Goal: Transaction & Acquisition: Purchase product/service

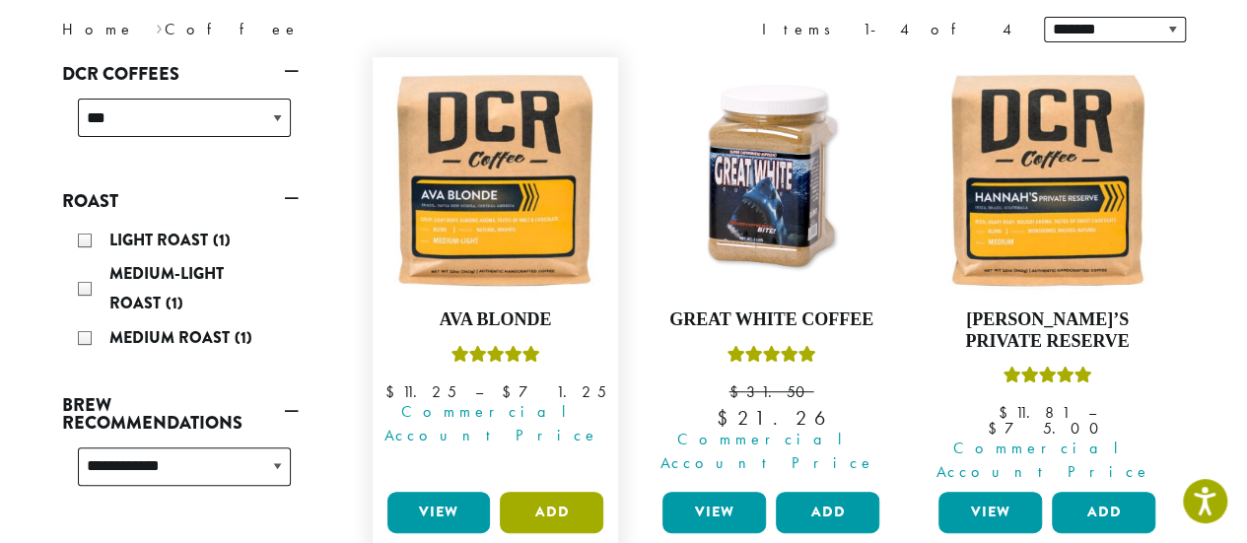
click at [547, 492] on button "Add" at bounding box center [552, 512] width 104 height 41
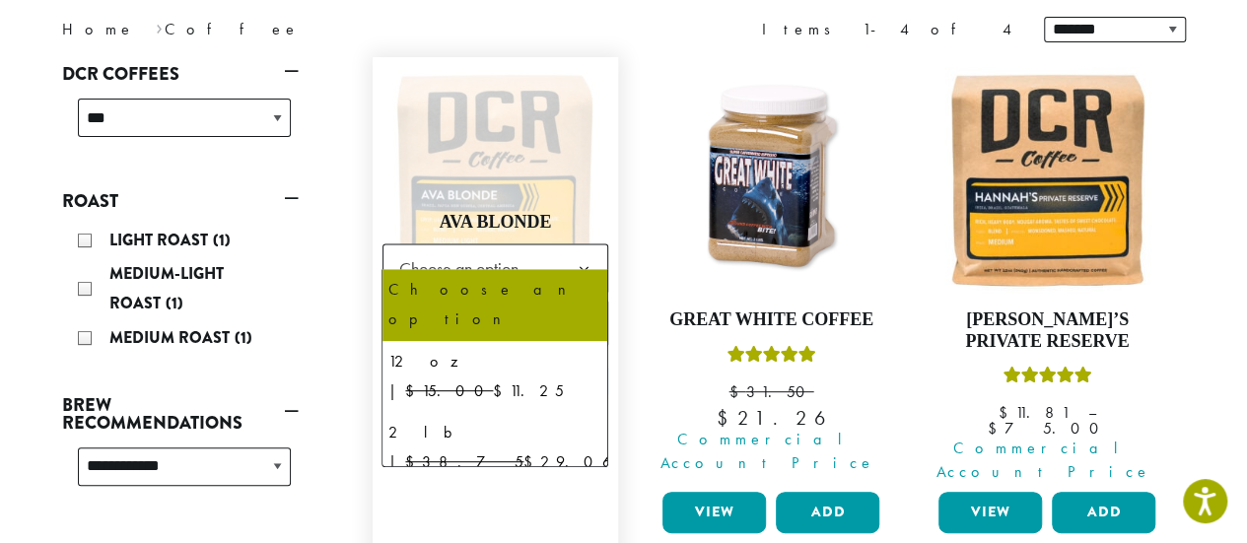
click at [593, 247] on b at bounding box center [583, 269] width 48 height 48
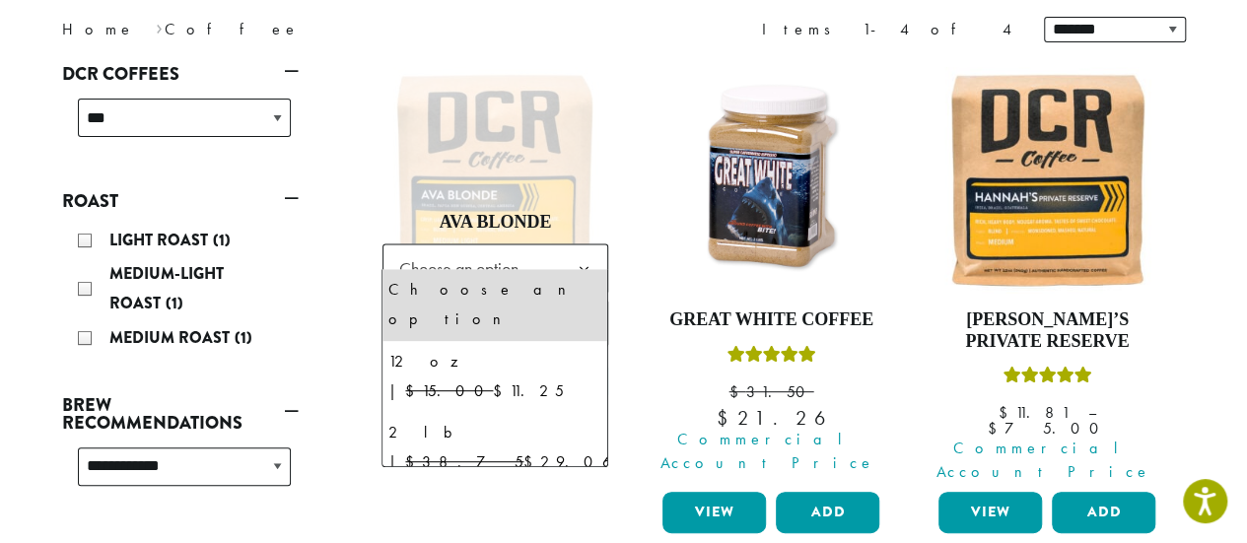
select select "**********"
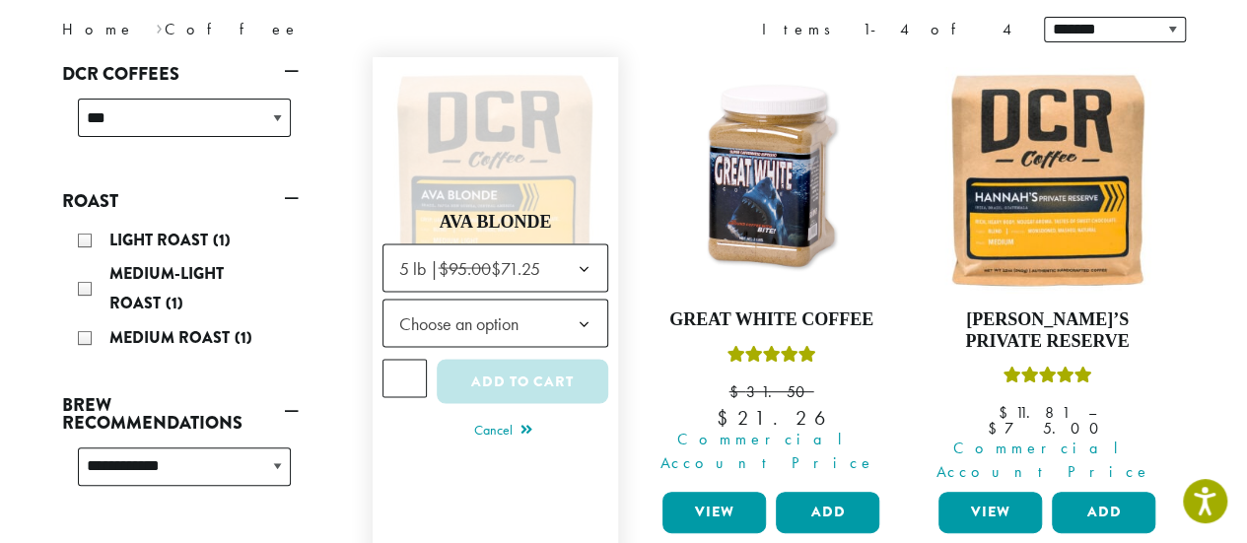
click at [585, 305] on b at bounding box center [583, 325] width 48 height 48
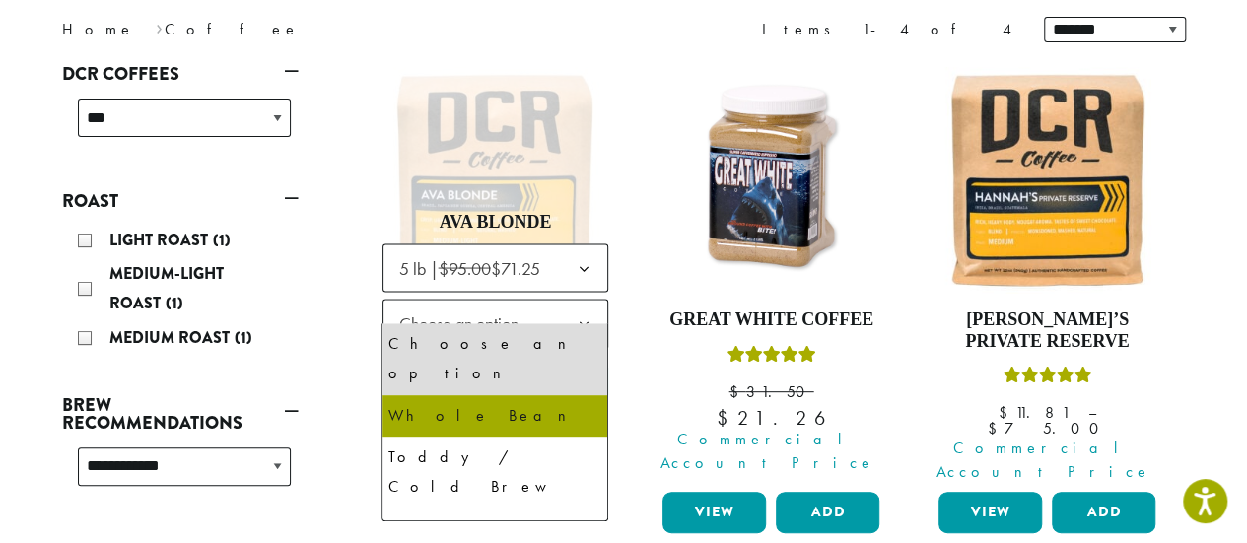
select select "**********"
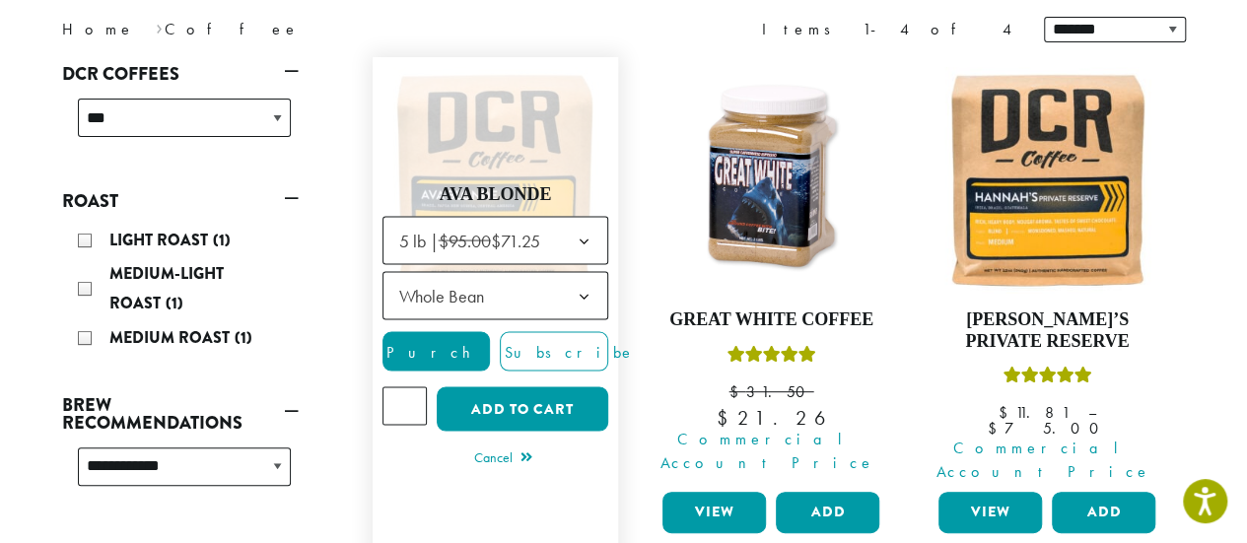
type input "*"
click at [408, 387] on input "*" at bounding box center [405, 405] width 45 height 37
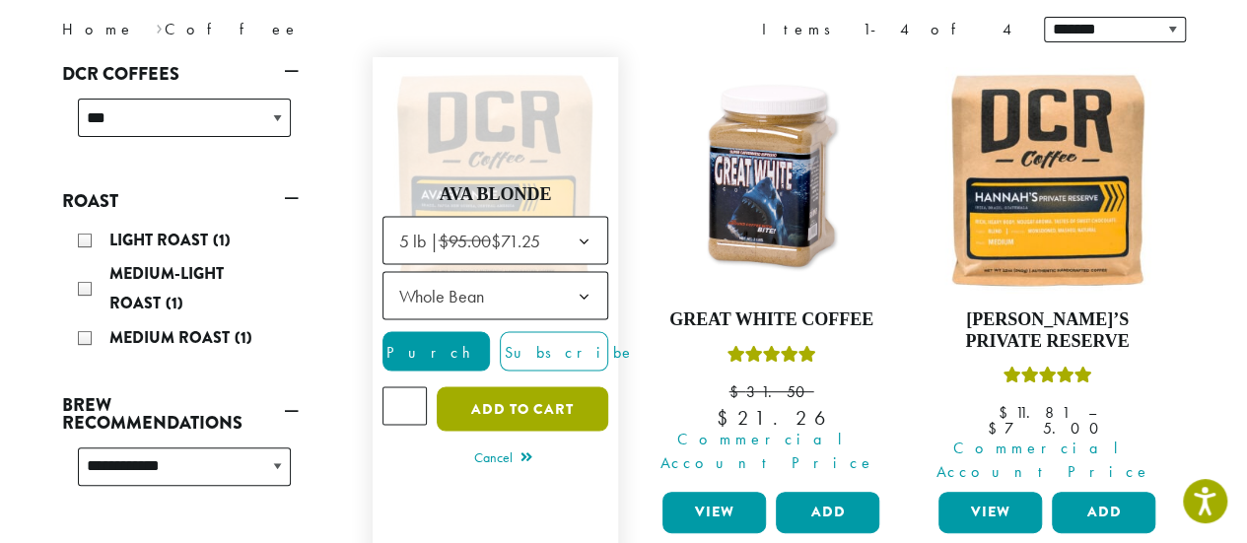
click at [518, 395] on button "Add to cart" at bounding box center [523, 409] width 172 height 44
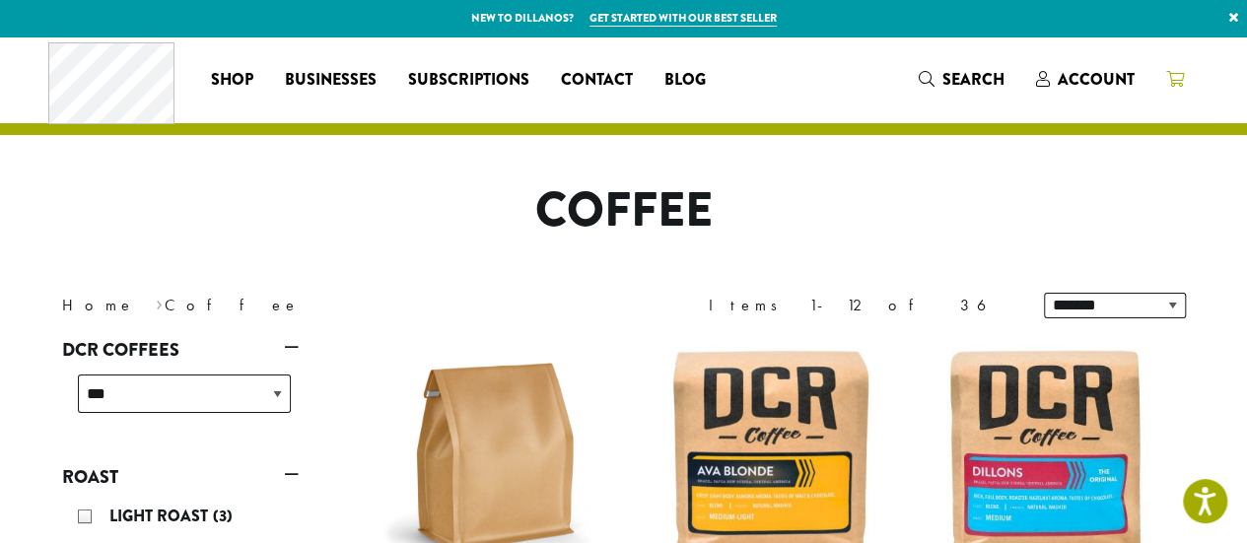
click at [1175, 82] on icon at bounding box center [1175, 79] width 18 height 16
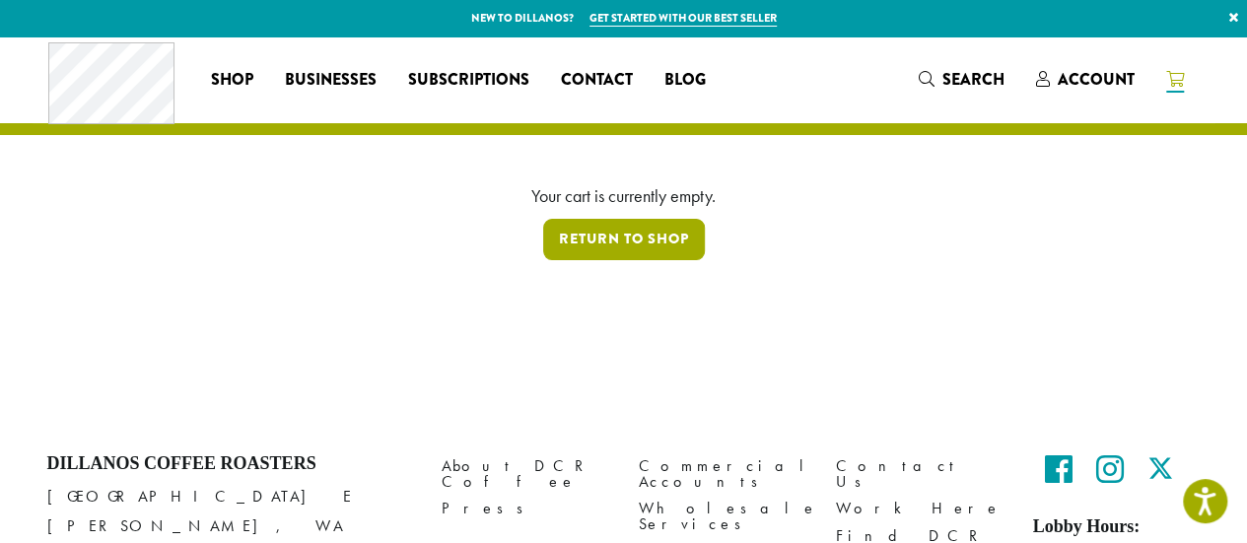
click at [622, 248] on link "Return to shop" at bounding box center [624, 239] width 162 height 41
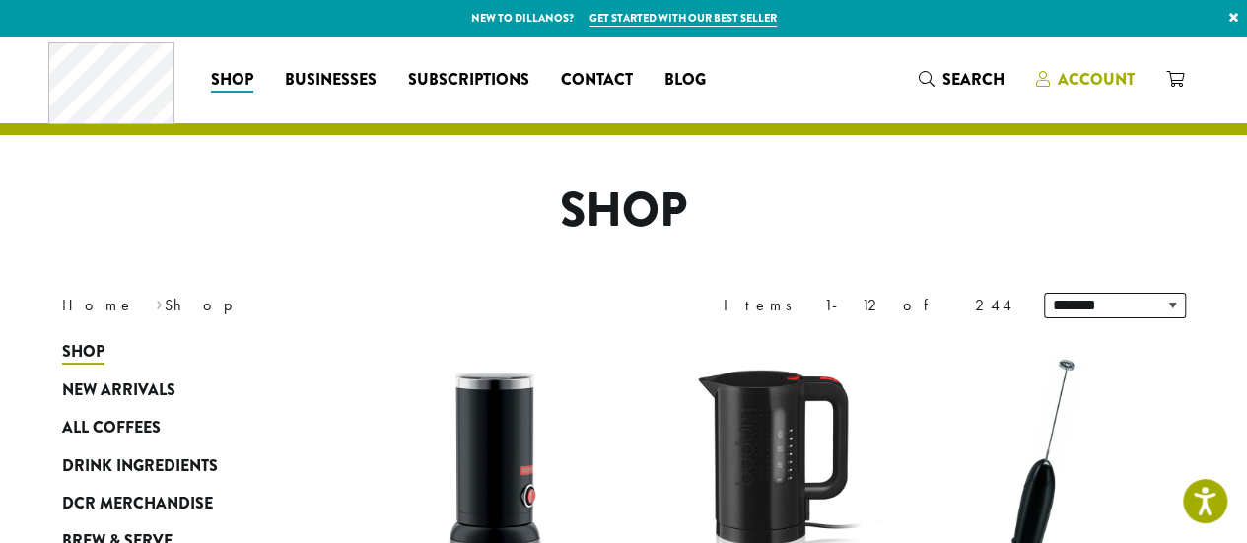
click at [1098, 81] on span "Account" at bounding box center [1096, 79] width 77 height 23
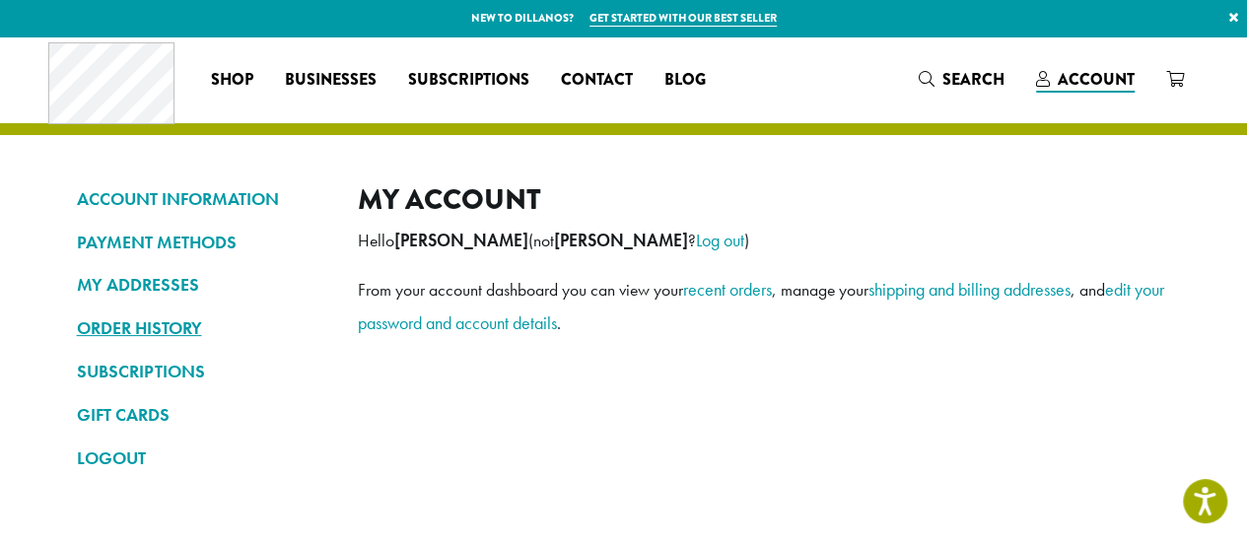
click at [164, 332] on link "ORDER HISTORY" at bounding box center [202, 329] width 251 height 34
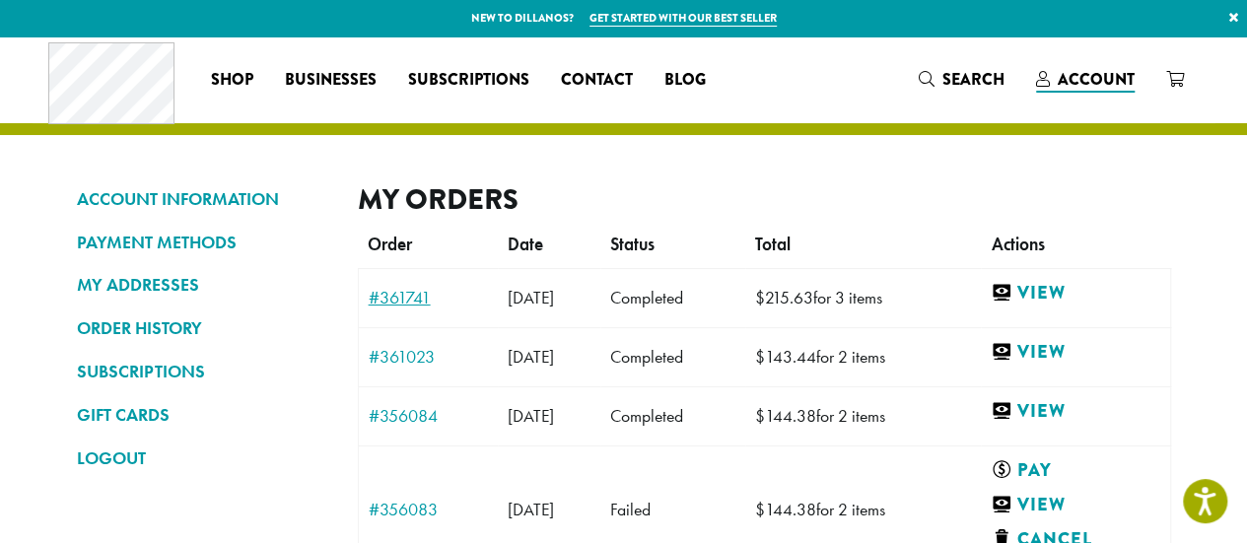
click at [388, 299] on link "#361741" at bounding box center [428, 298] width 119 height 18
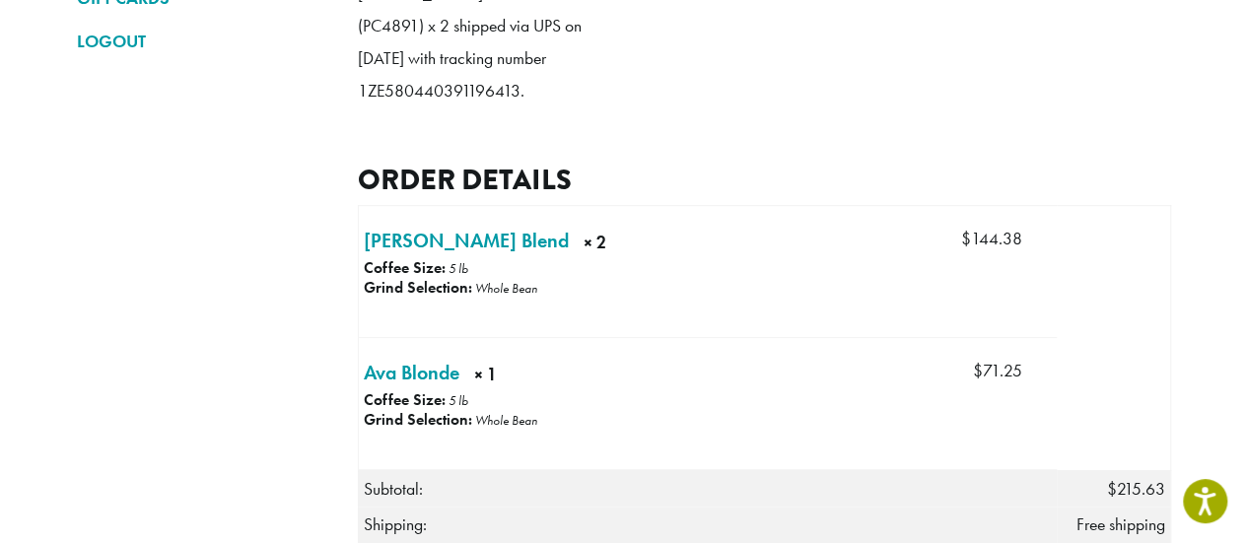
scroll to position [467, 0]
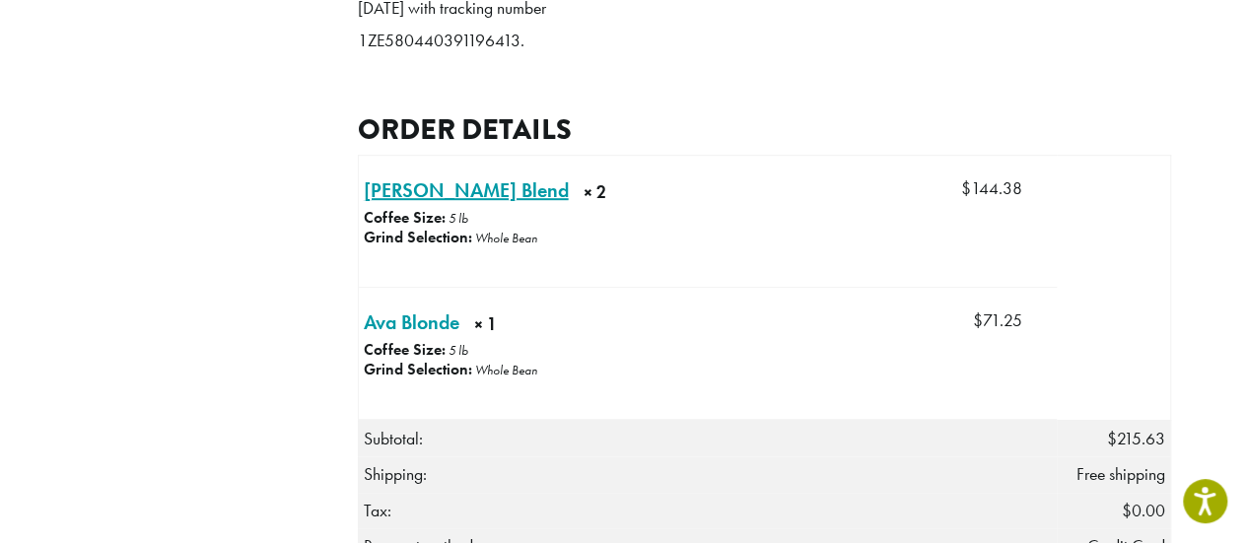
click at [444, 205] on link "Howie’s Blend × 2" at bounding box center [466, 190] width 205 height 30
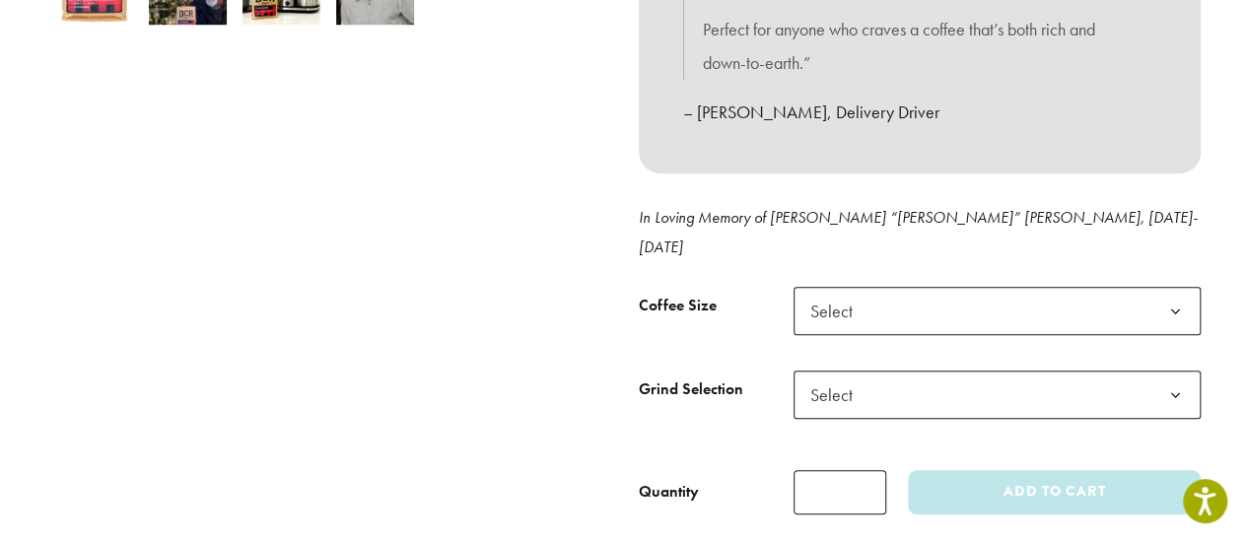
scroll to position [804, 0]
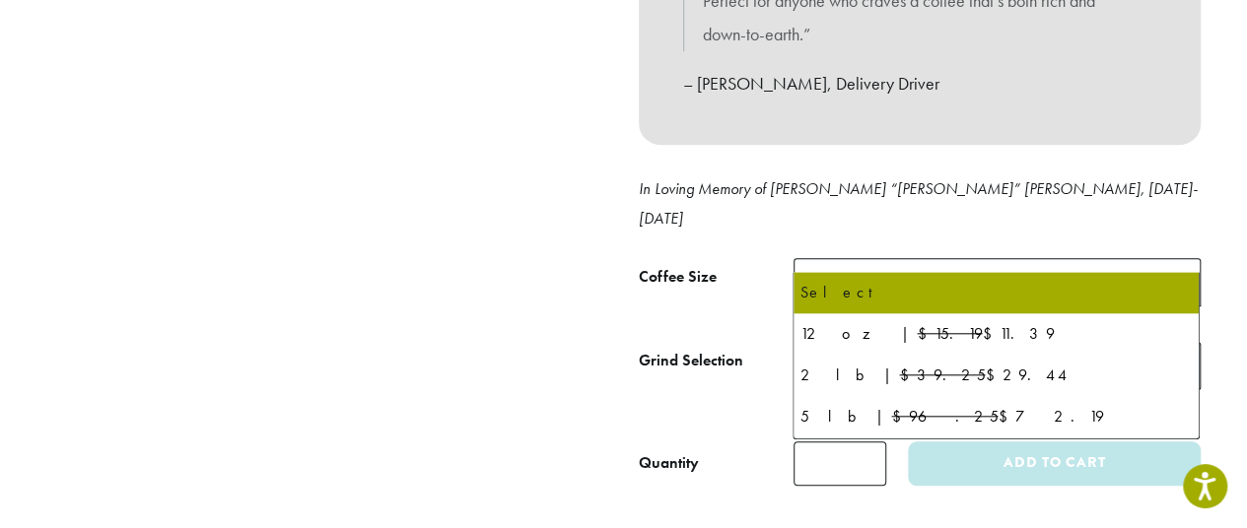
click at [1148, 258] on span "Select" at bounding box center [997, 282] width 407 height 48
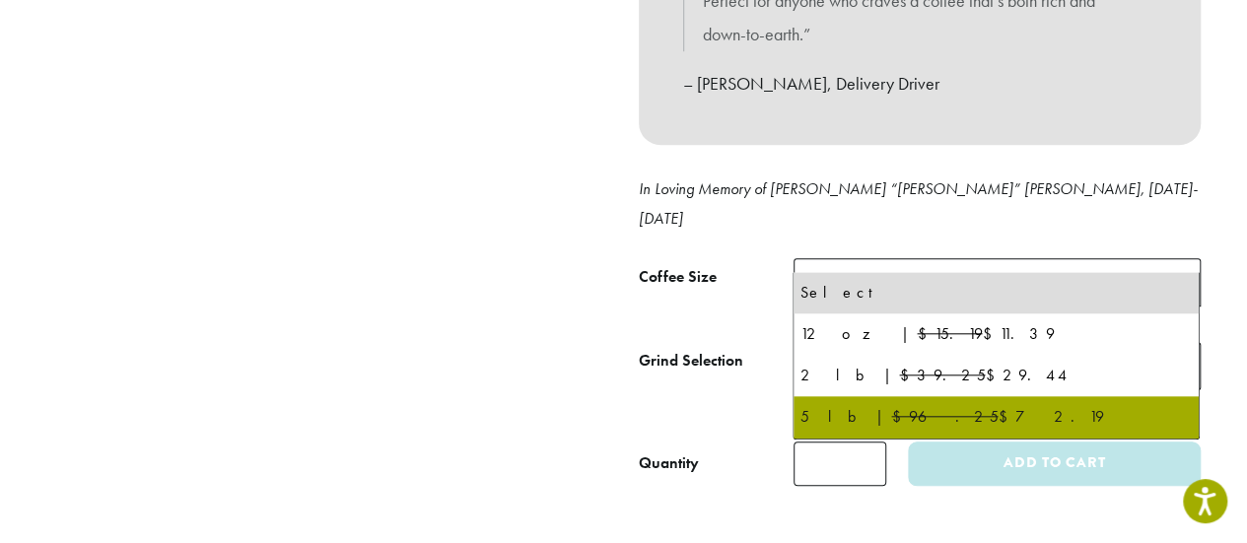
select select "**********"
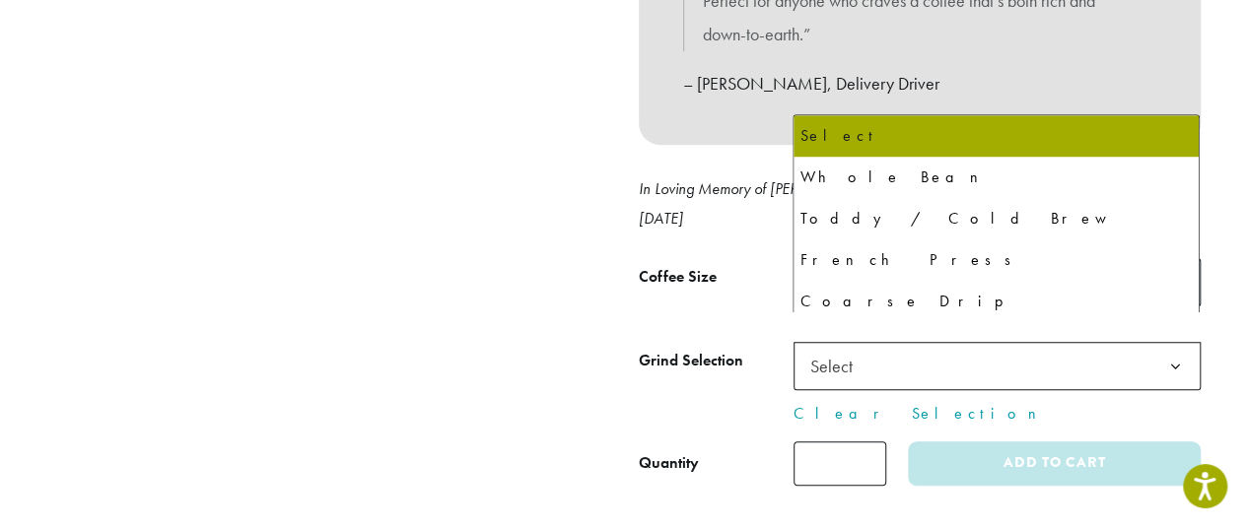
click at [1163, 343] on b at bounding box center [1175, 367] width 48 height 48
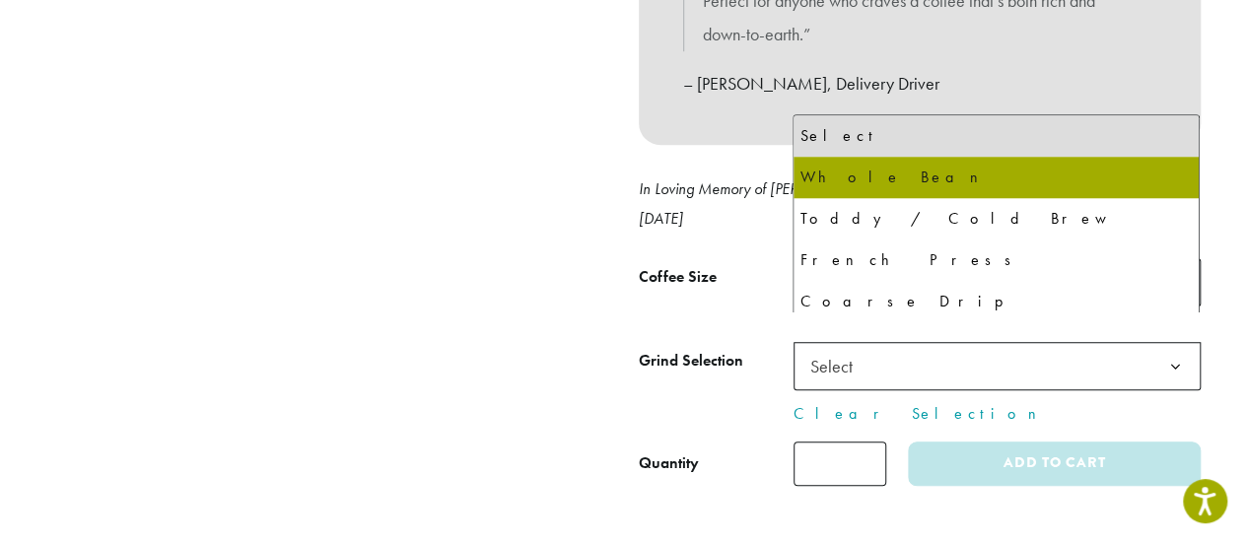
select select "**********"
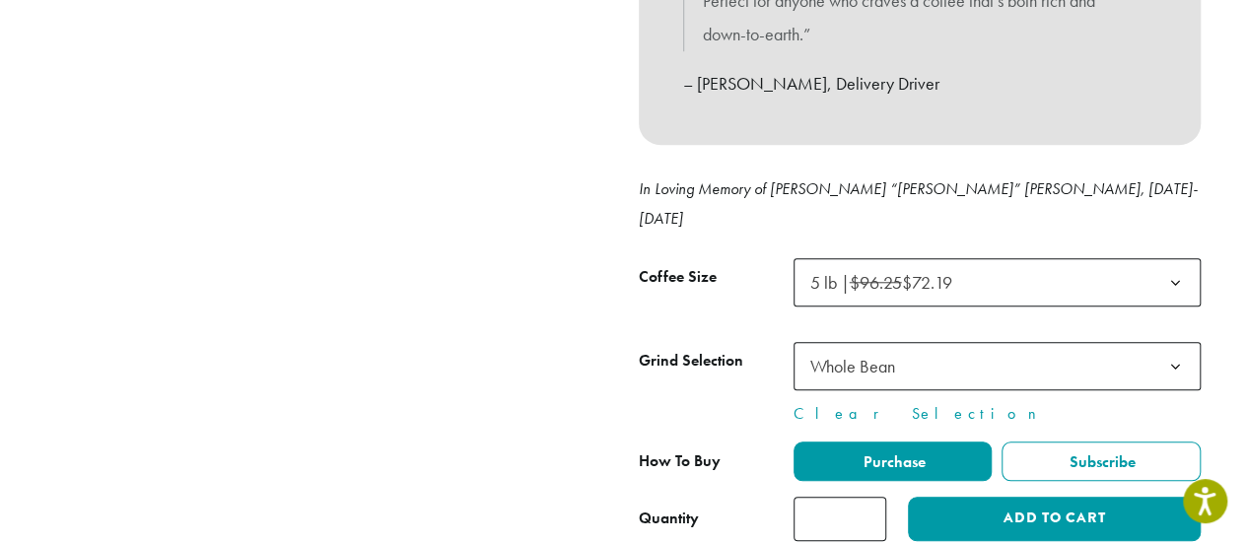
type input "*"
click at [871, 497] on input "*" at bounding box center [840, 519] width 93 height 44
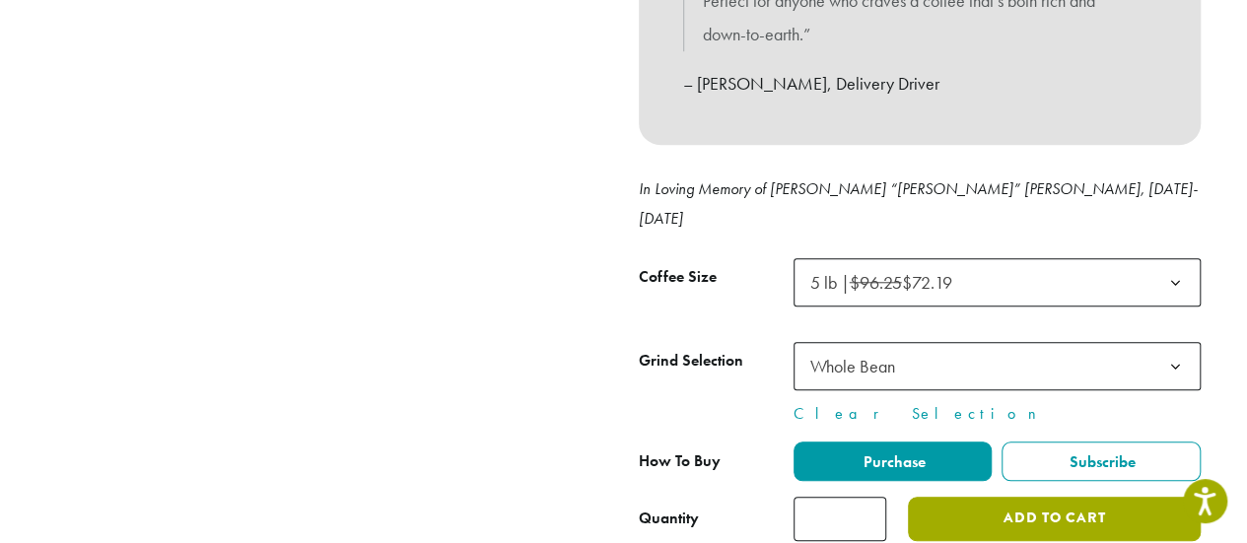
click at [1004, 504] on button "Add to cart" at bounding box center [1054, 519] width 292 height 44
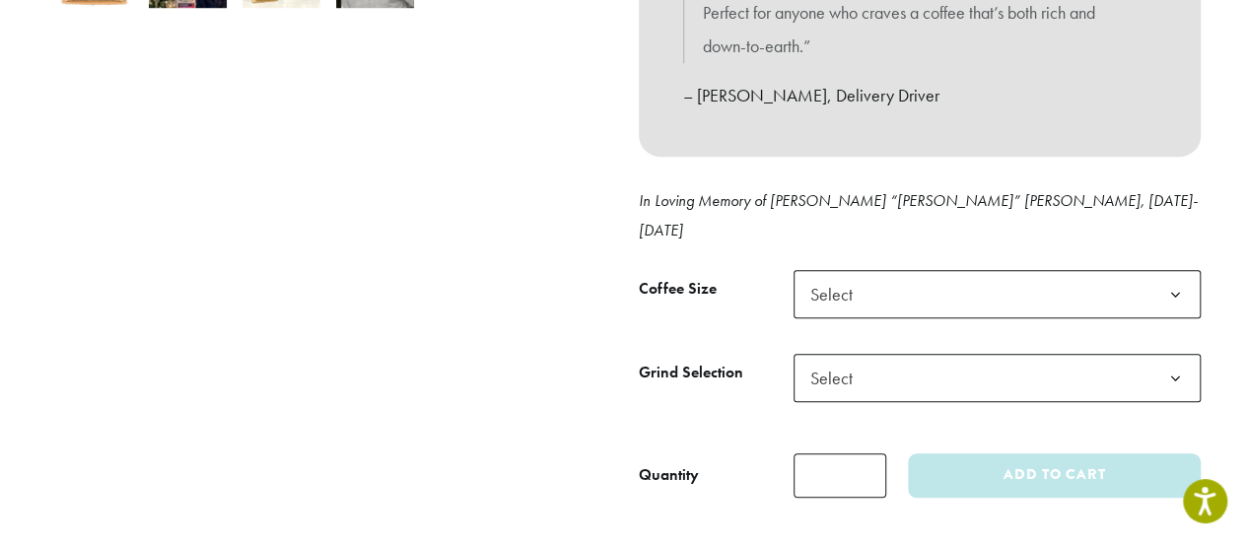
scroll to position [844, 0]
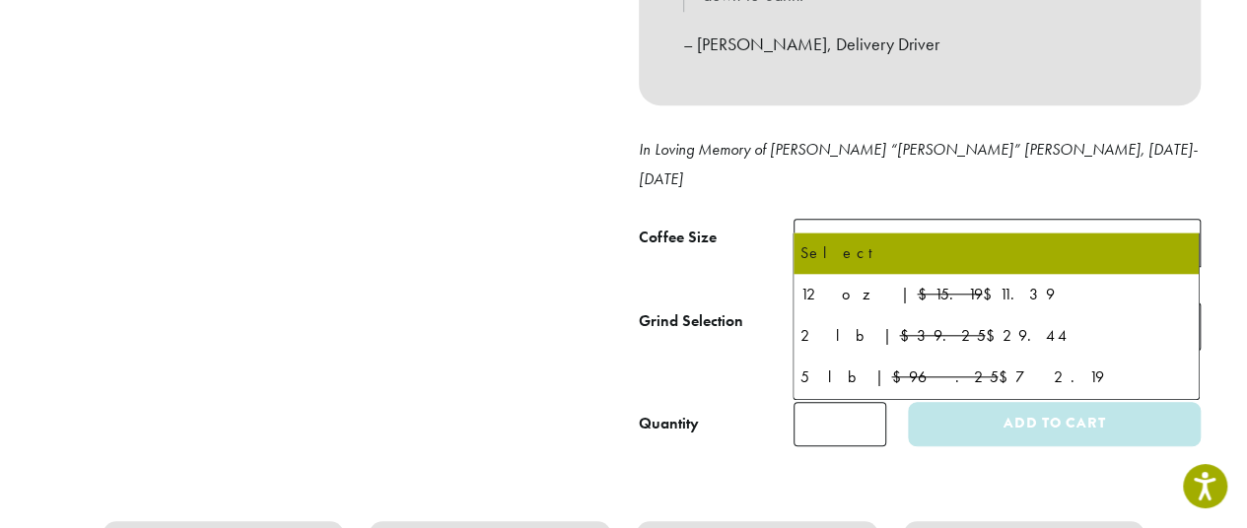
click at [1155, 220] on b at bounding box center [1175, 244] width 48 height 48
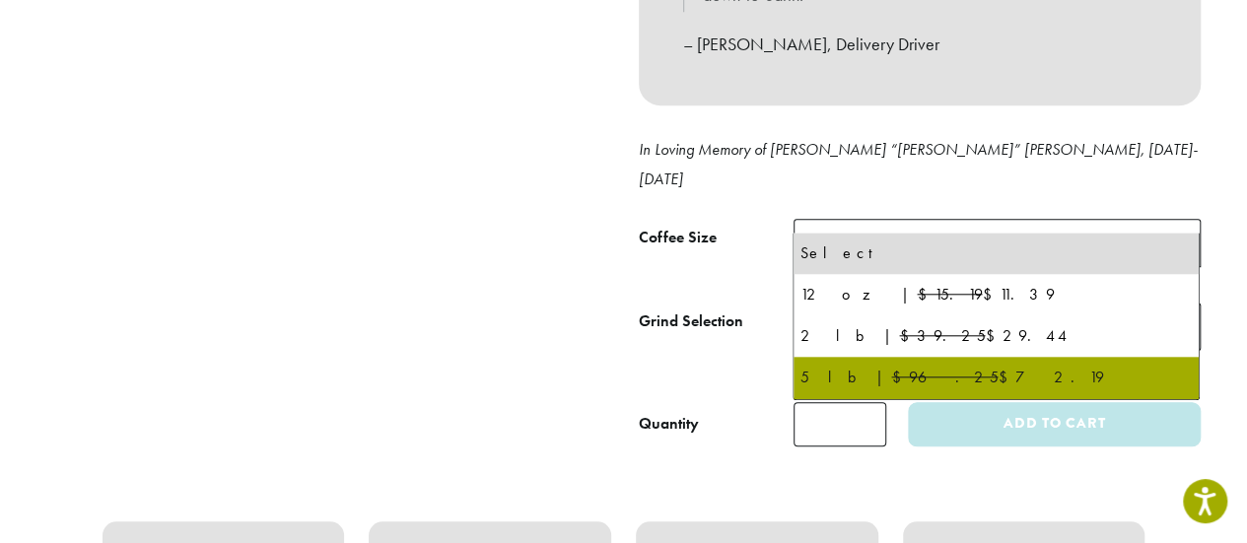
select select "**********"
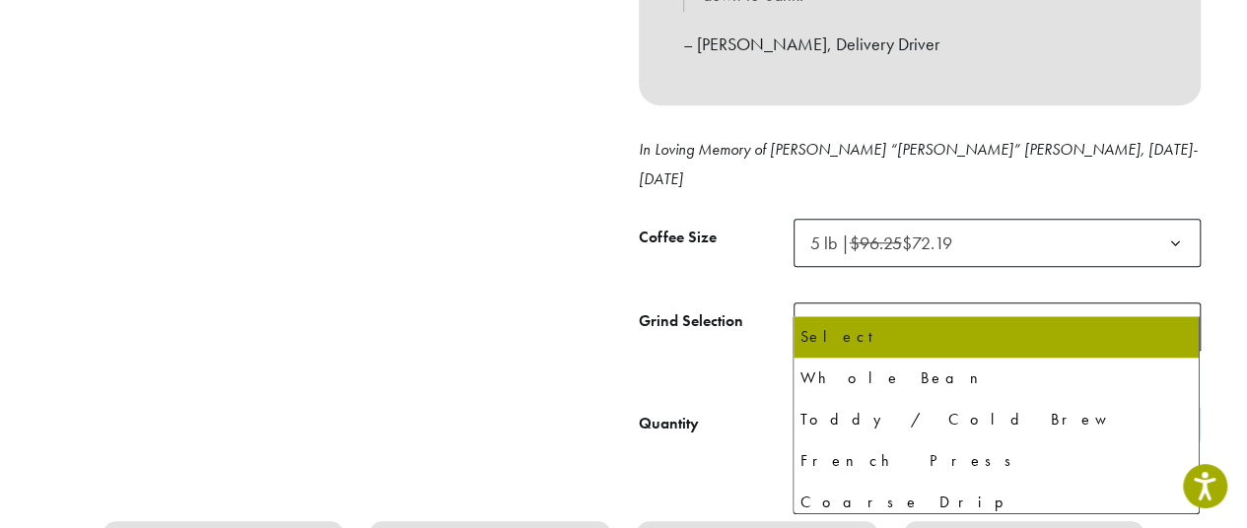
click at [1124, 308] on span "Select" at bounding box center [997, 327] width 407 height 48
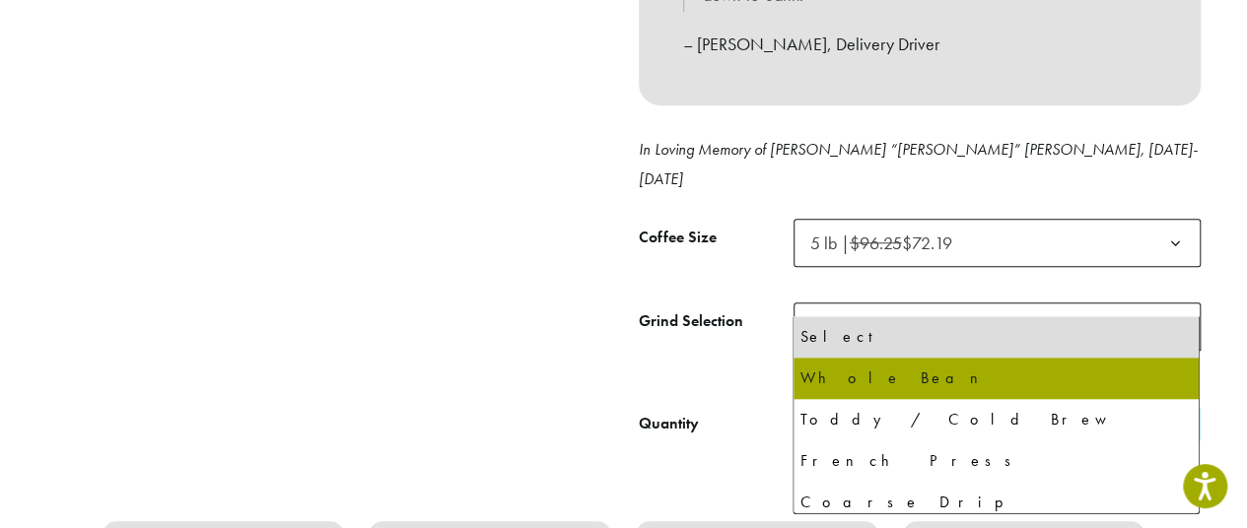
select select "**********"
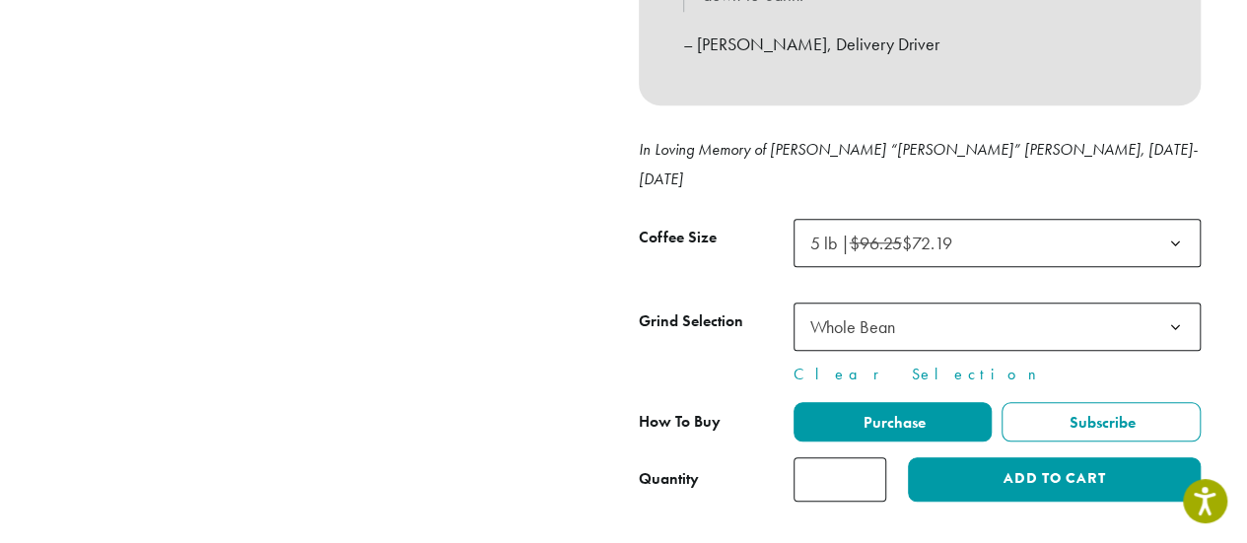
click at [851, 457] on input "*" at bounding box center [840, 479] width 93 height 44
type input "*"
click at [871, 457] on input "*" at bounding box center [840, 479] width 93 height 44
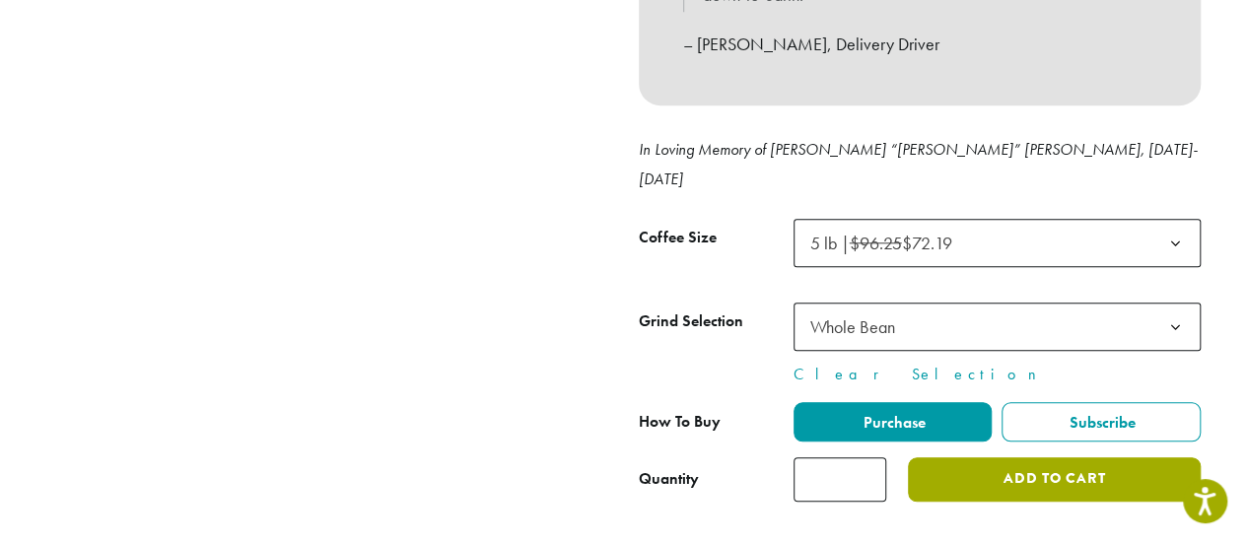
click at [988, 462] on button "Add to cart" at bounding box center [1054, 479] width 292 height 44
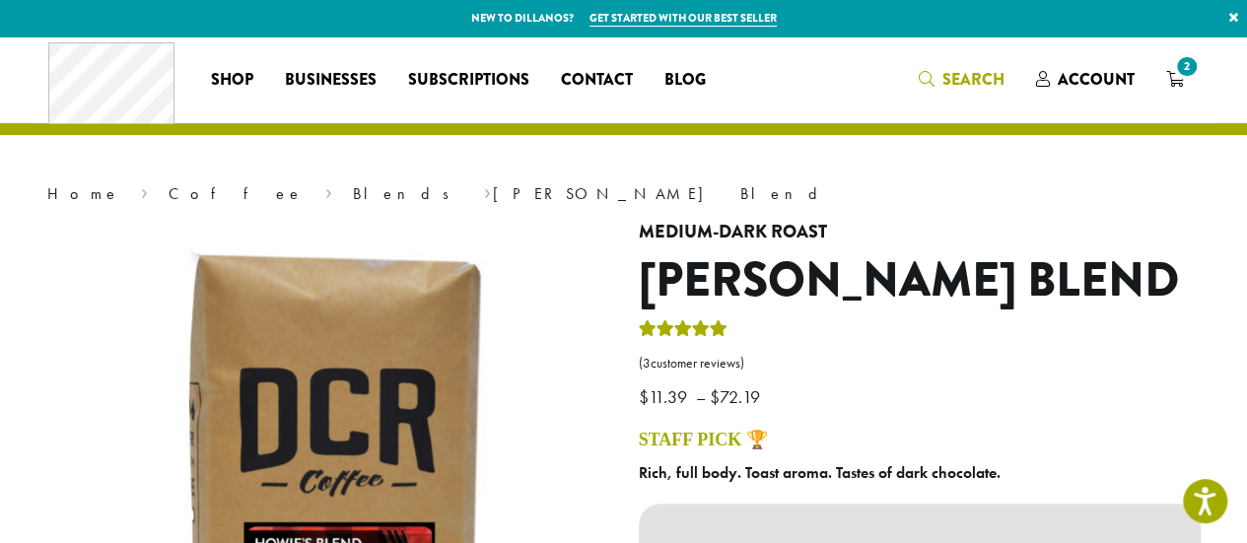
click at [965, 85] on span "Search" at bounding box center [973, 79] width 62 height 23
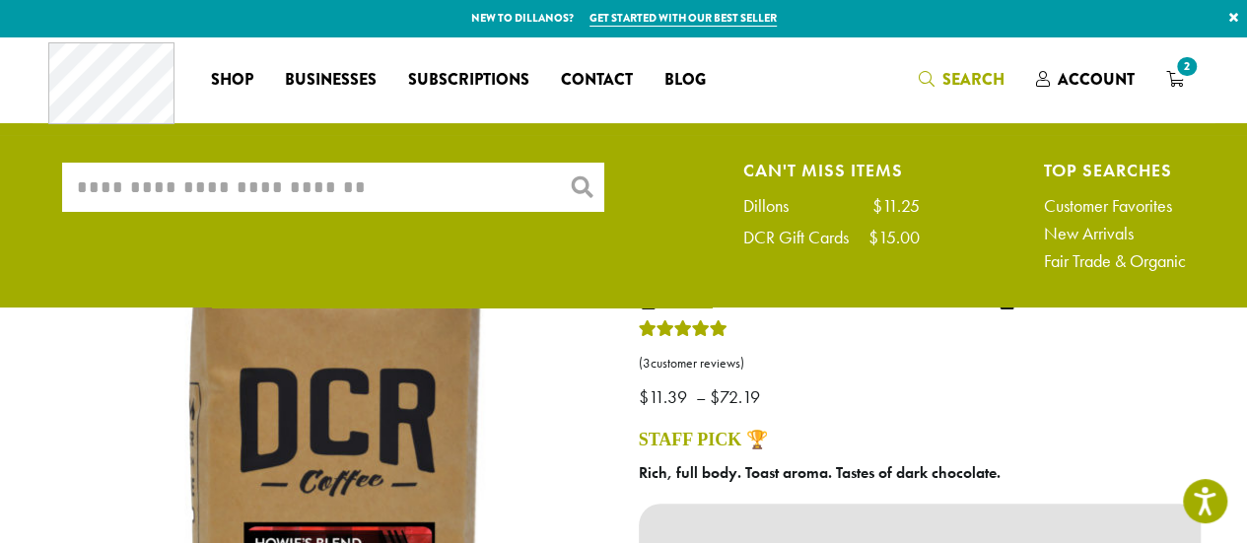
click at [246, 182] on input "What are you searching for?" at bounding box center [333, 187] width 542 height 49
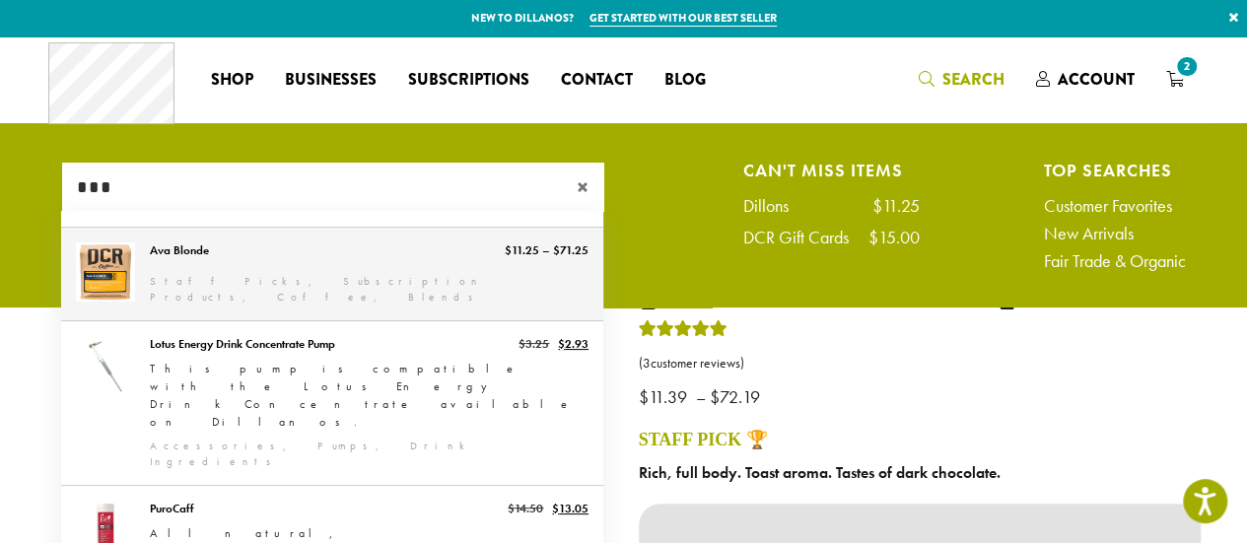
type input "***"
click at [341, 264] on link "Ava Blonde" at bounding box center [332, 274] width 542 height 93
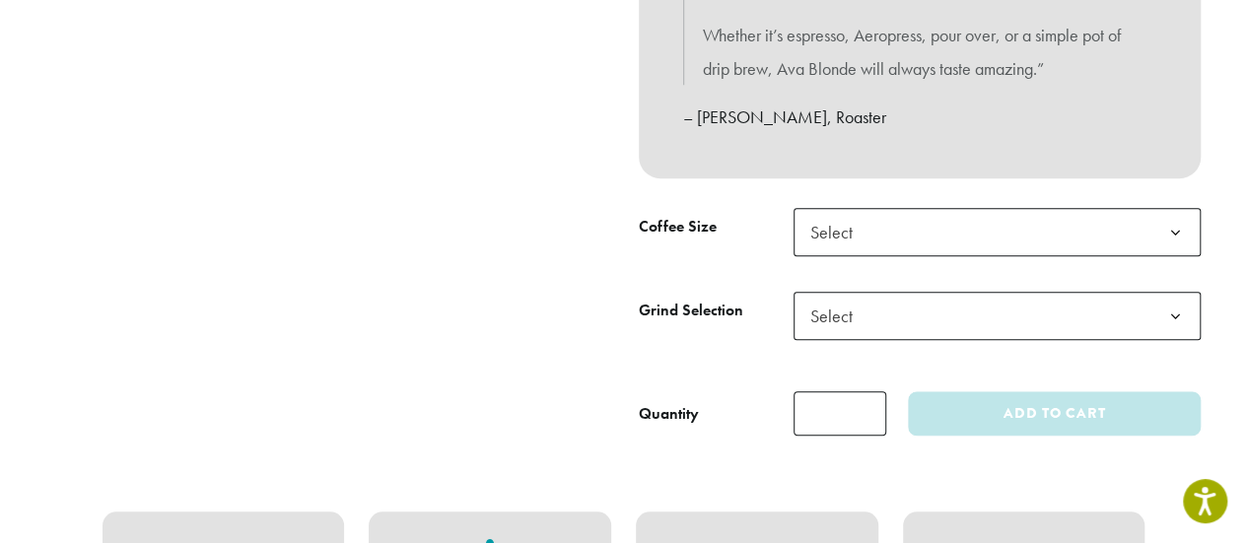
scroll to position [904, 0]
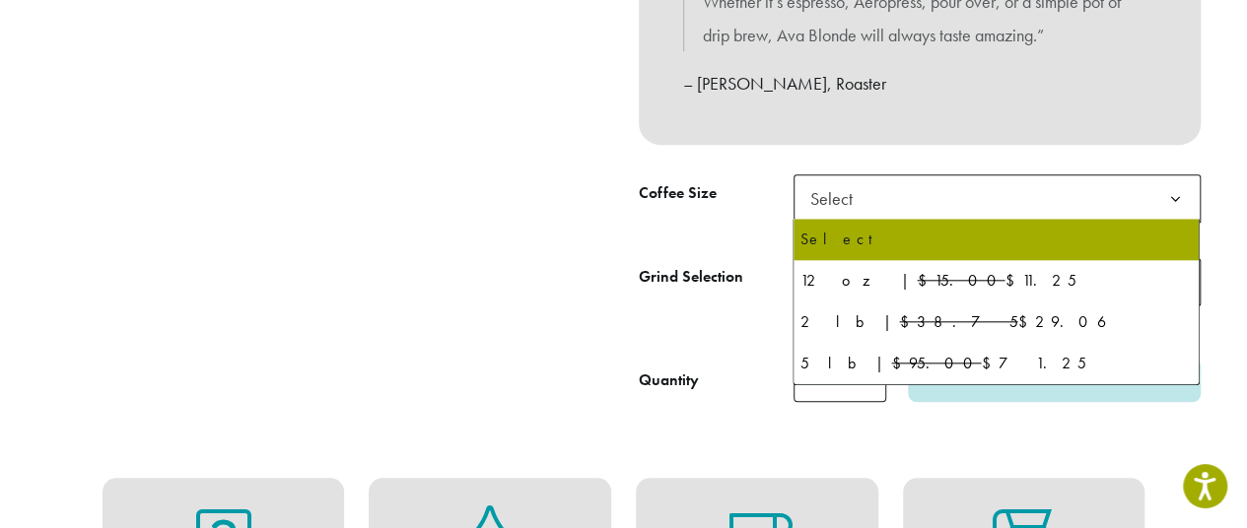
click at [1176, 208] on b at bounding box center [1175, 199] width 48 height 48
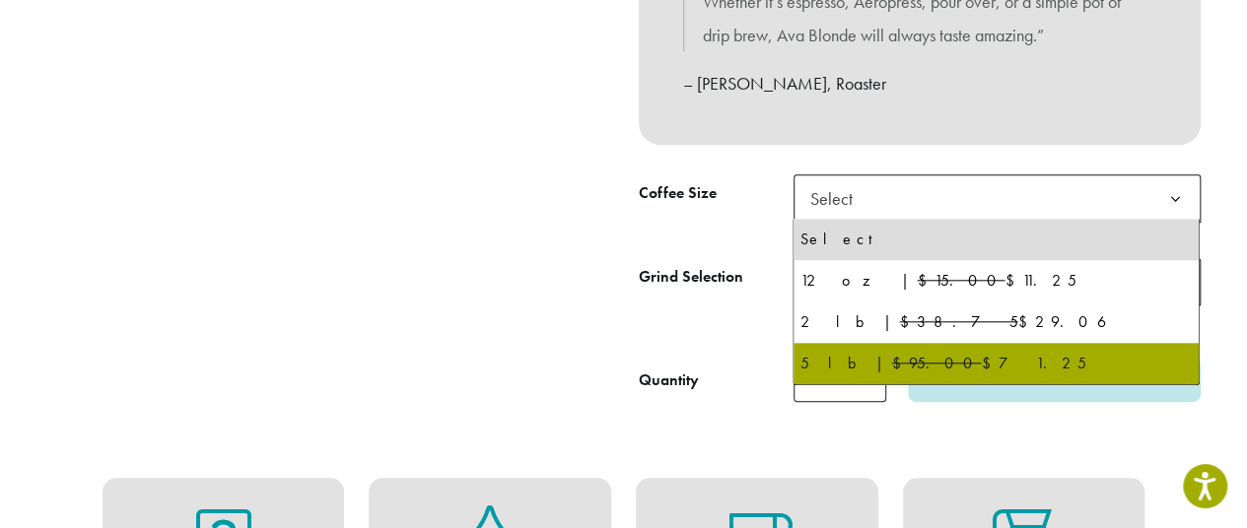
select select "**********"
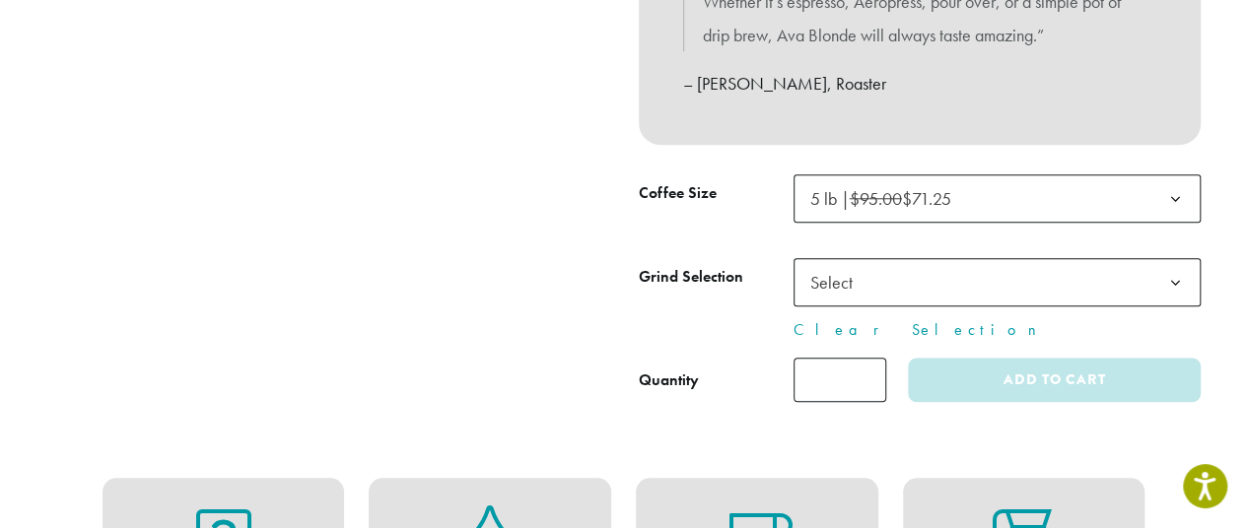
click at [1149, 285] on span "Select" at bounding box center [997, 282] width 407 height 48
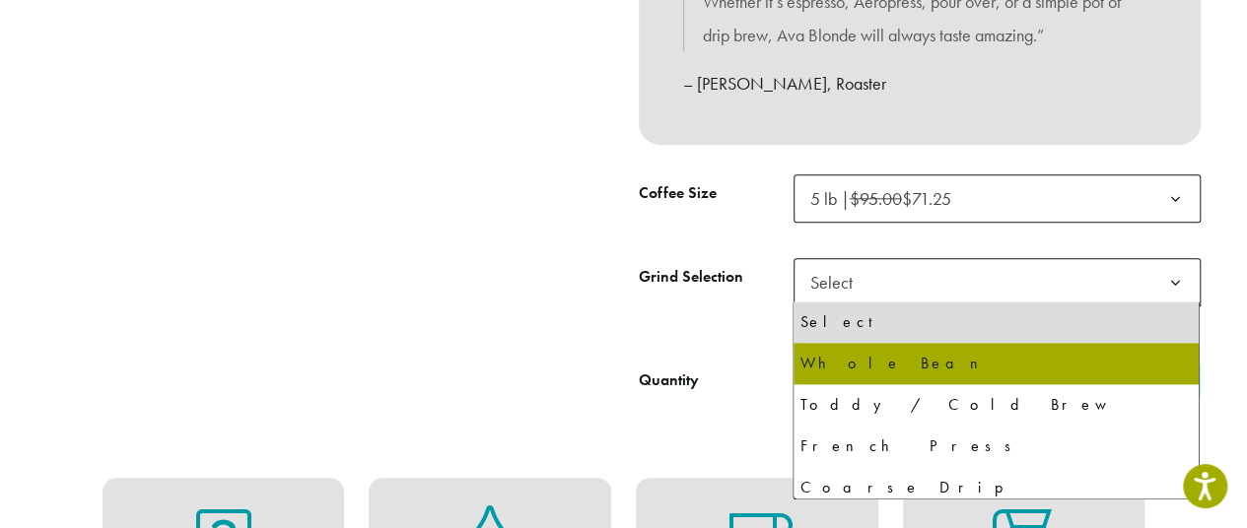
select select "**********"
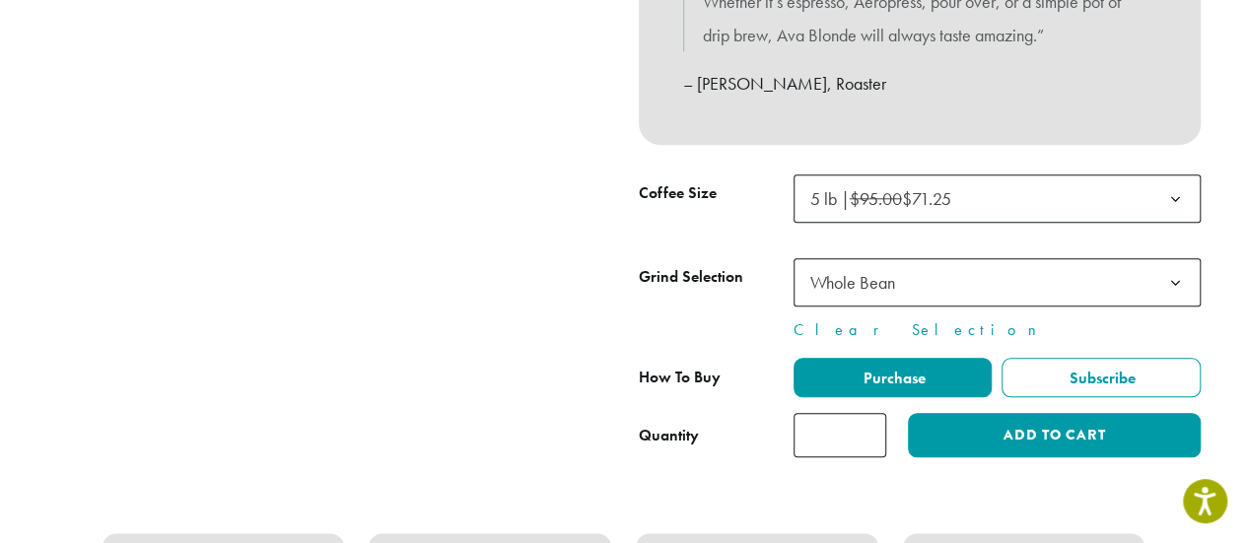
type input "*"
click at [871, 428] on input "*" at bounding box center [840, 435] width 93 height 44
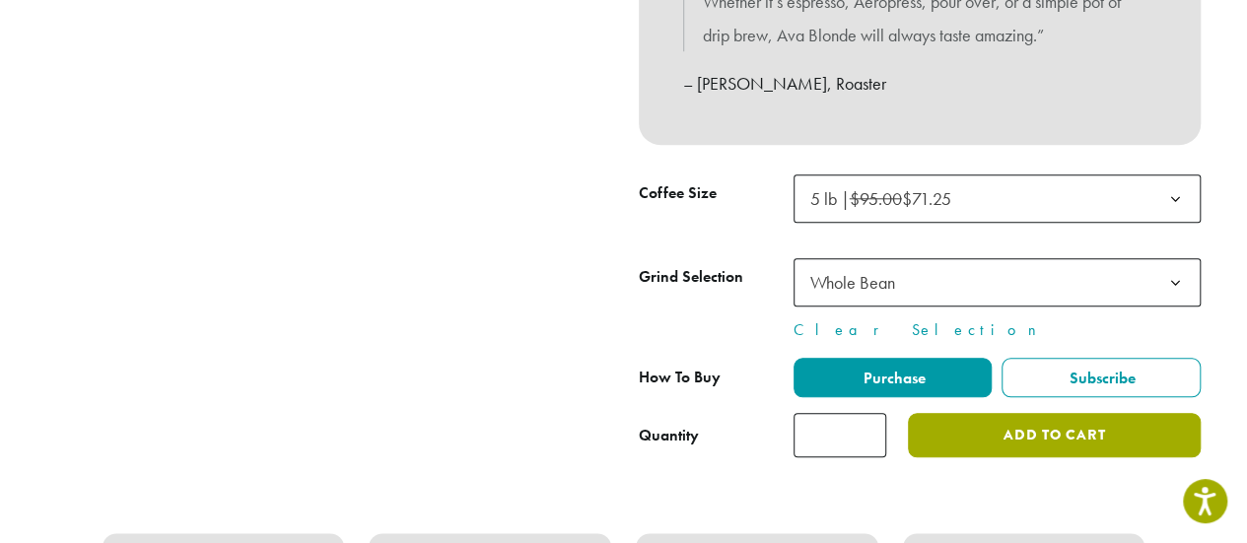
click at [1038, 442] on button "Add to cart" at bounding box center [1054, 435] width 292 height 44
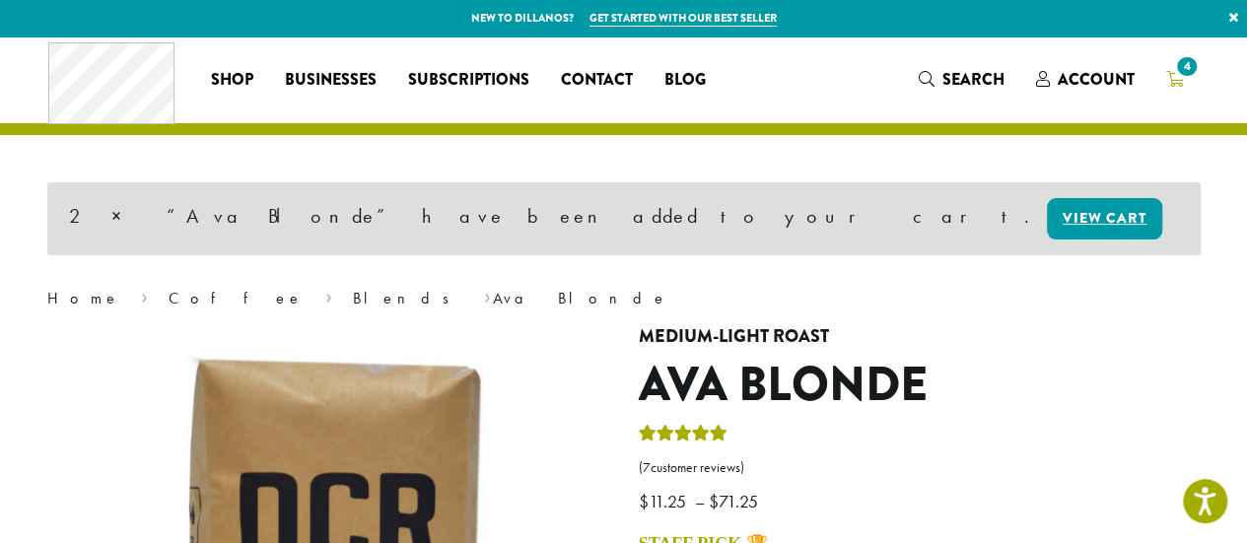
click at [1184, 85] on link "4" at bounding box center [1174, 79] width 49 height 33
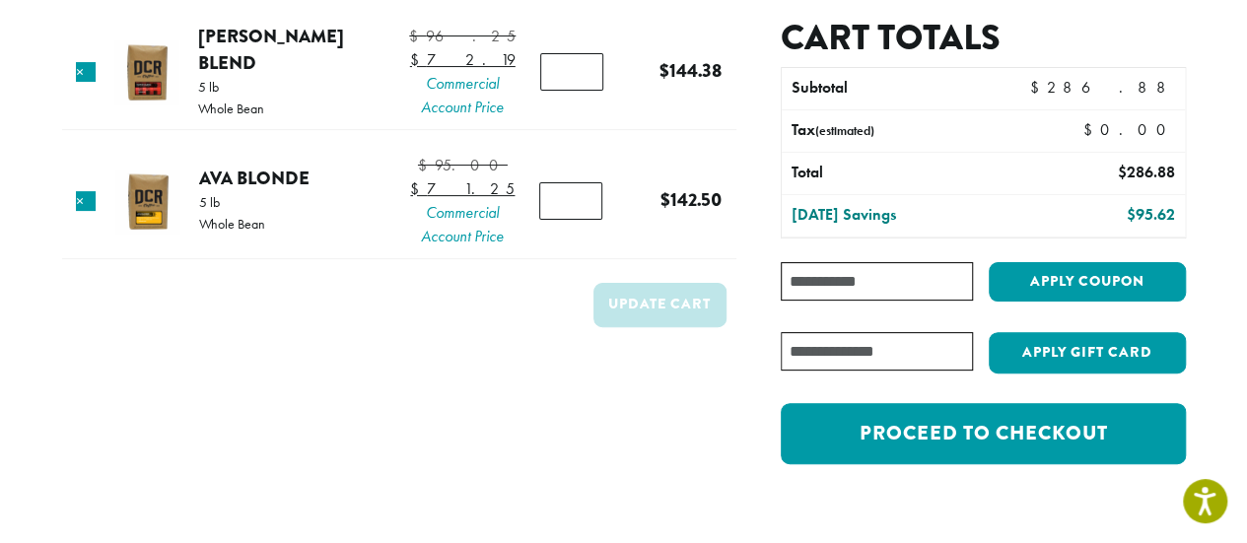
scroll to position [172, 0]
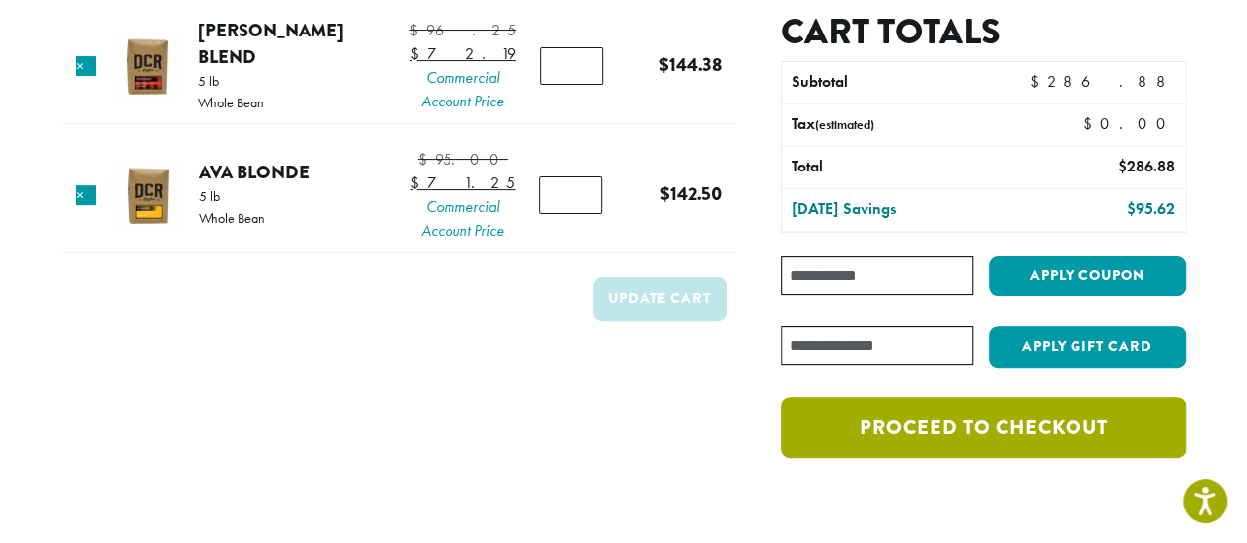
click at [964, 437] on link "Proceed to checkout" at bounding box center [983, 427] width 404 height 61
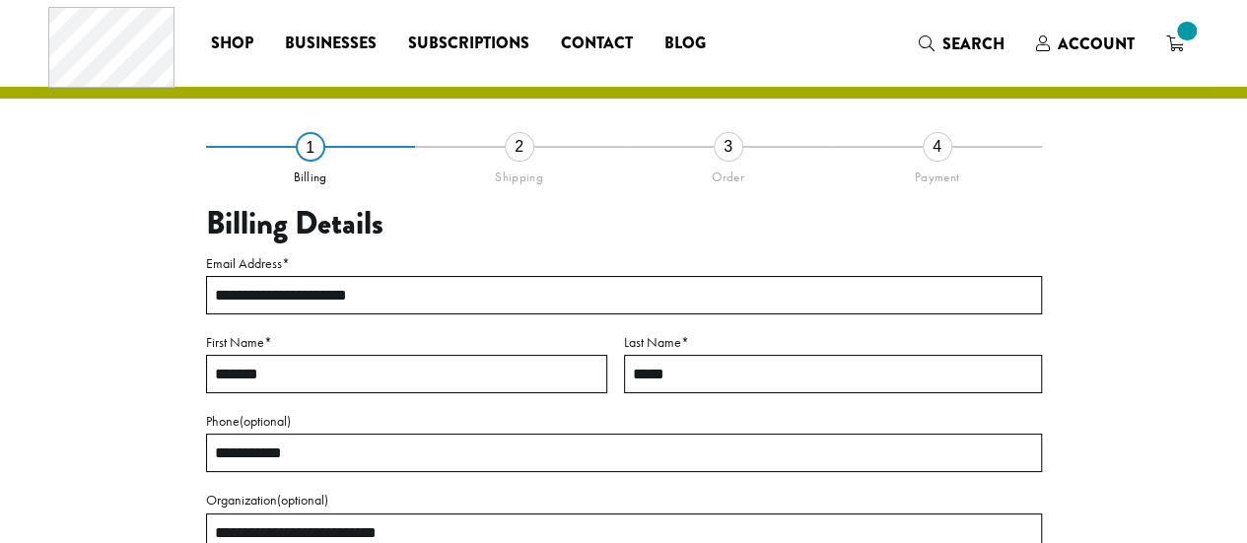
select select "**"
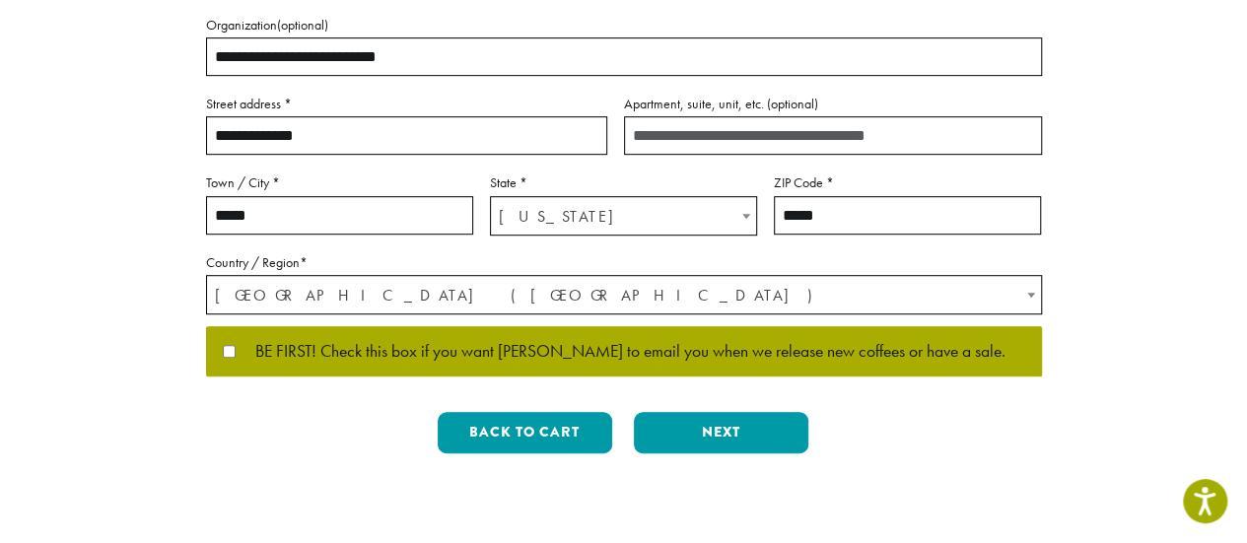
scroll to position [470, 0]
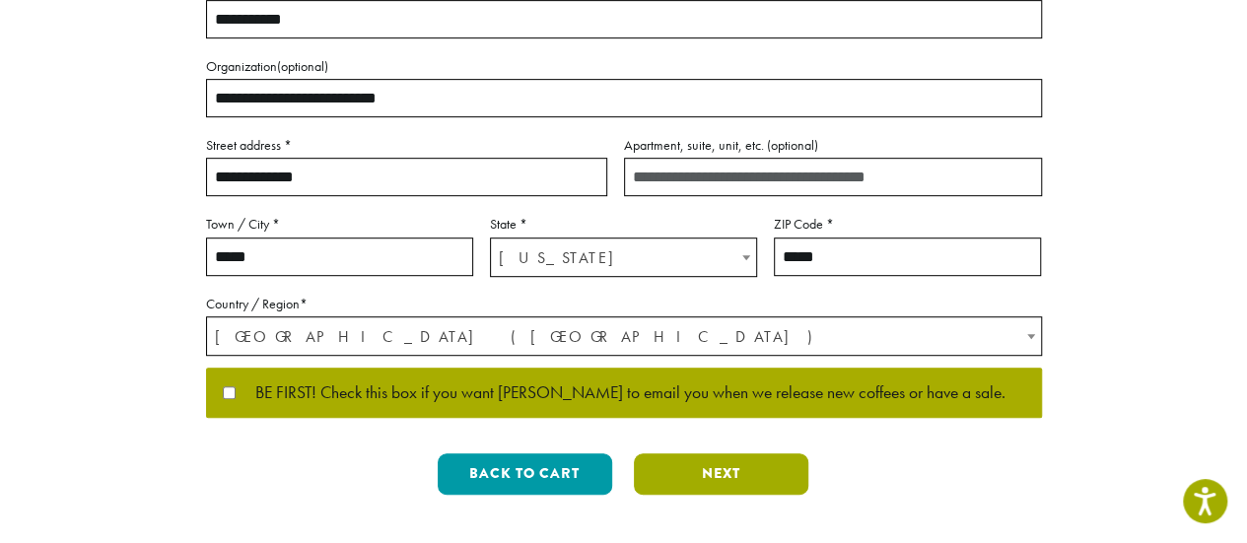
click at [732, 480] on button "Next" at bounding box center [721, 473] width 174 height 41
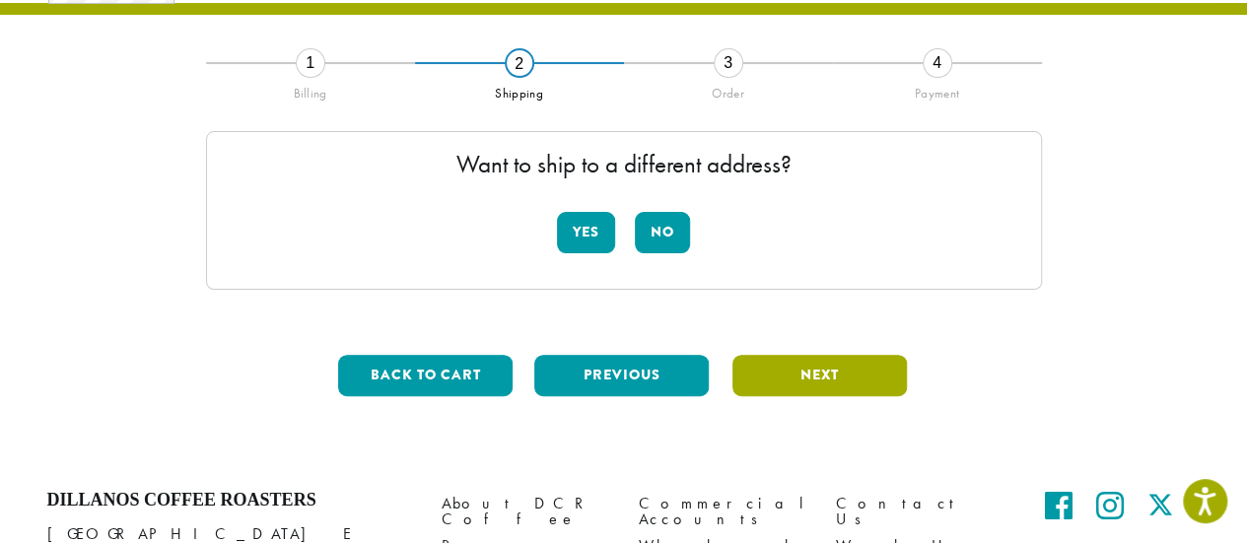
scroll to position [112, 0]
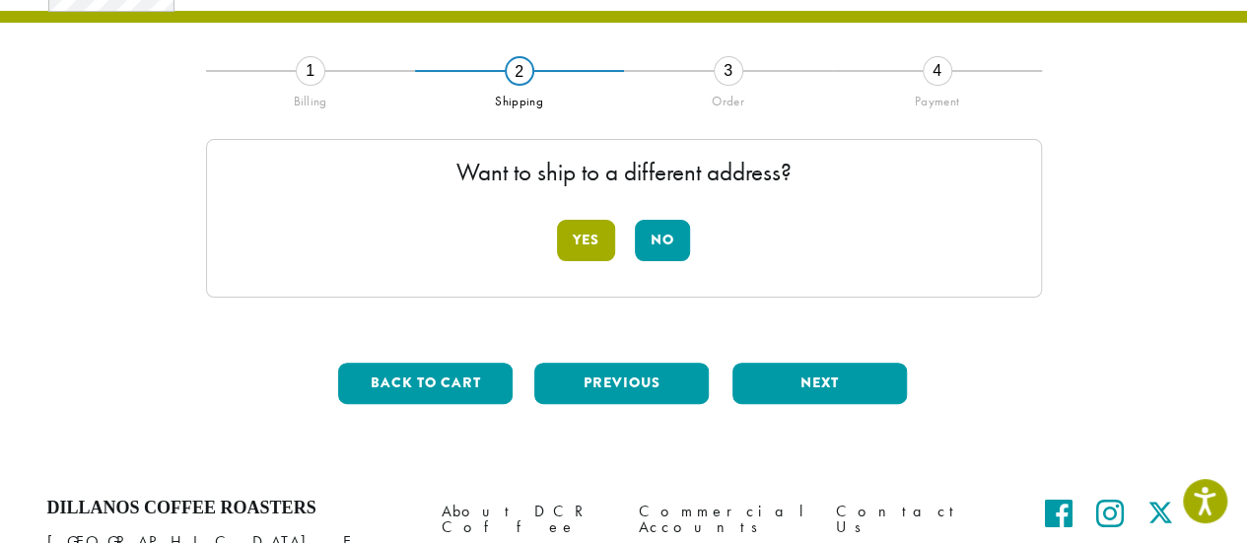
click at [582, 242] on button "Yes" at bounding box center [586, 240] width 58 height 41
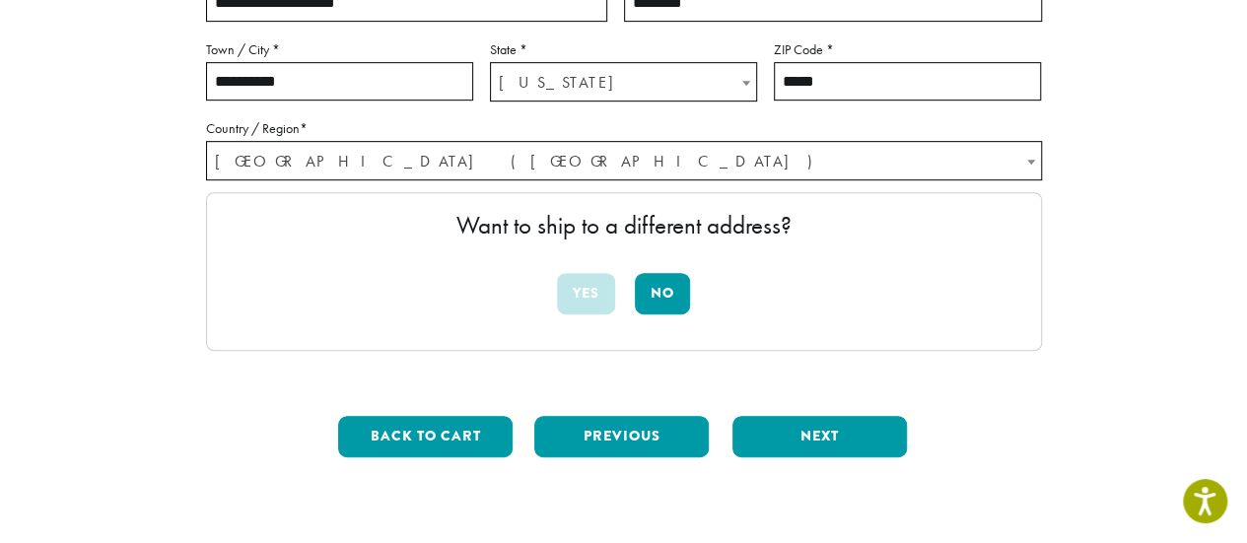
scroll to position [504, 0]
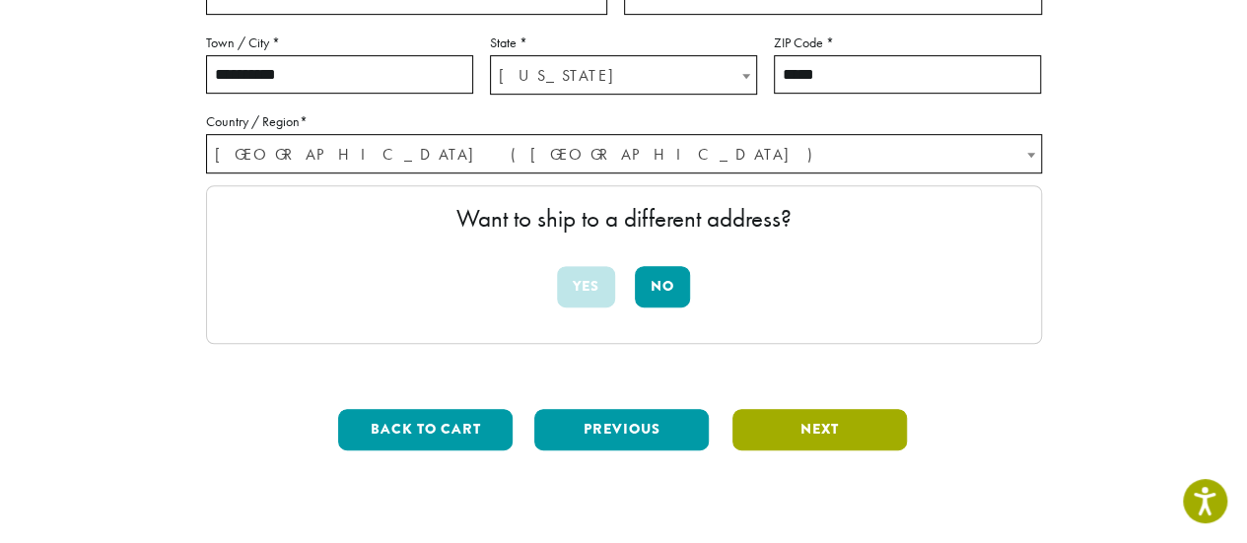
click at [841, 430] on button "Next" at bounding box center [819, 429] width 174 height 41
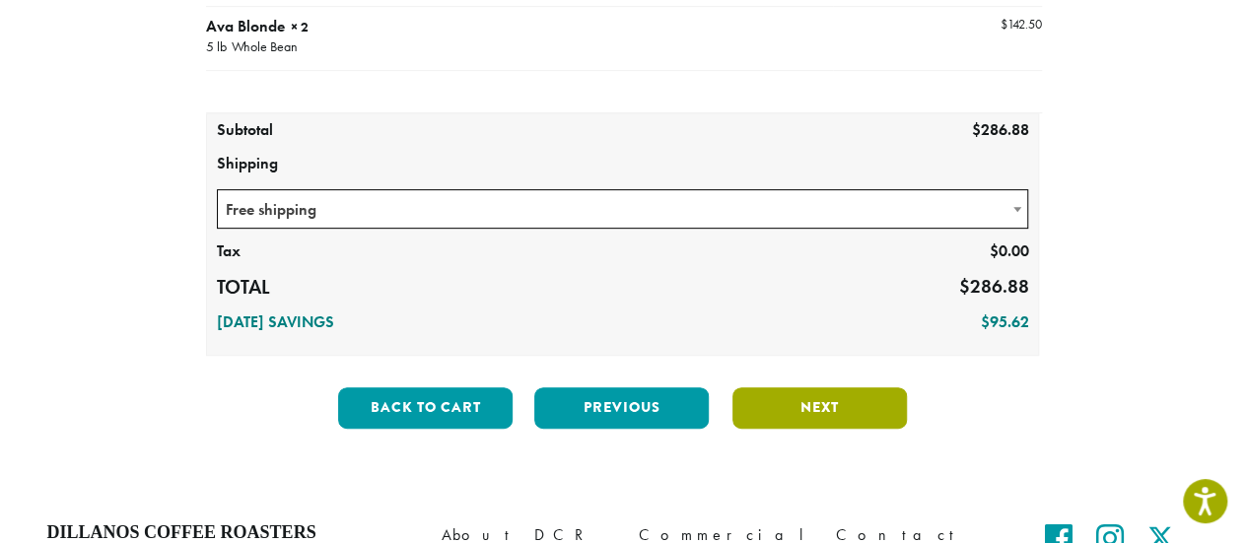
scroll to position [353, 0]
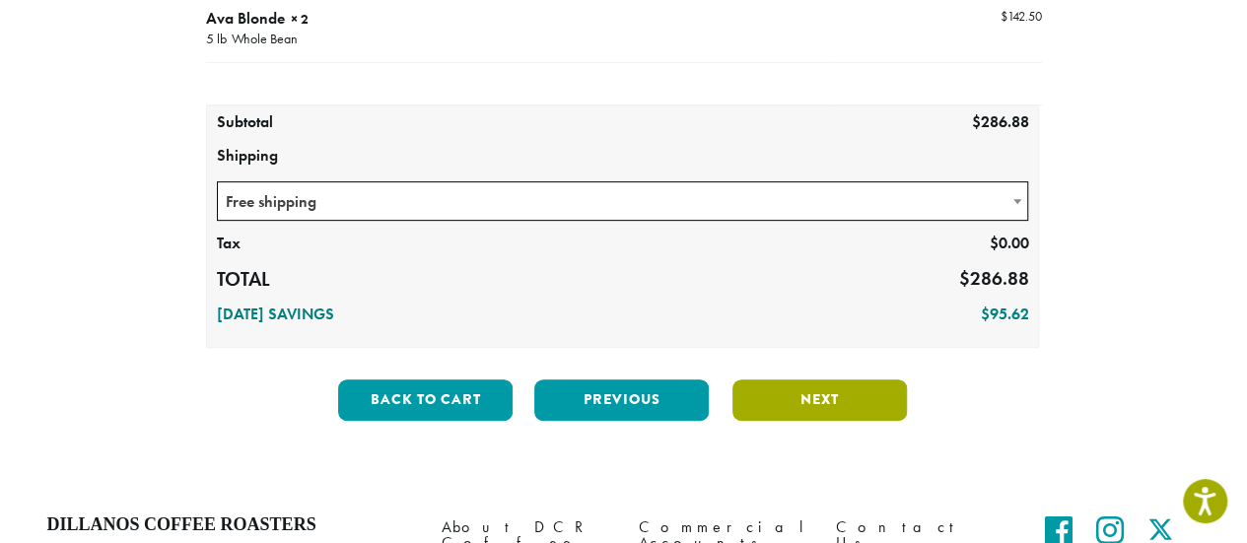
click at [827, 400] on button "Next" at bounding box center [819, 400] width 174 height 41
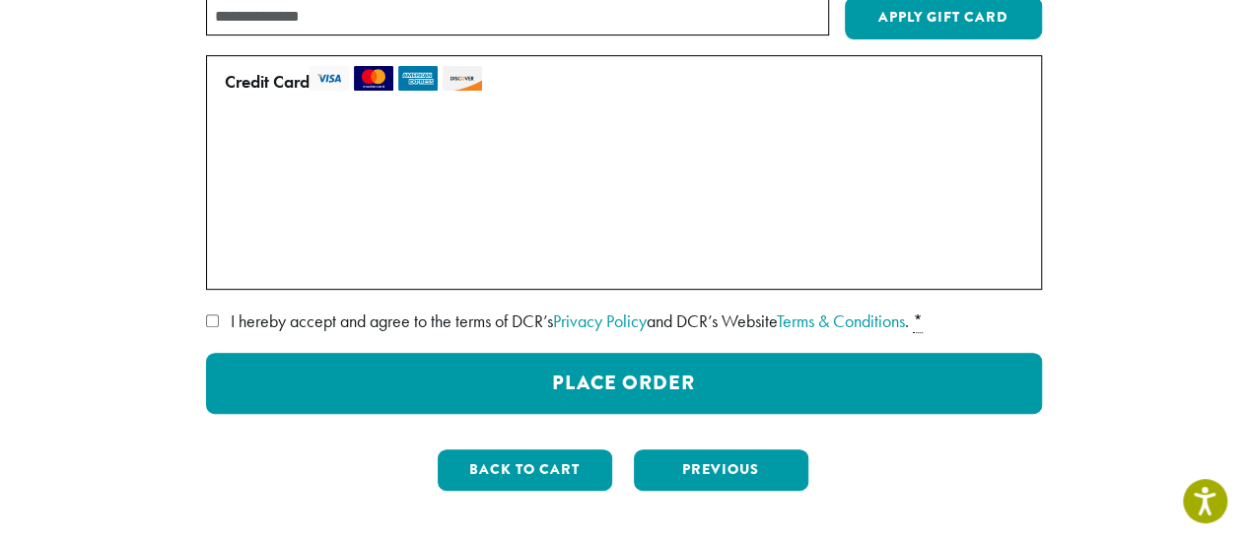
scroll to position [295, 0]
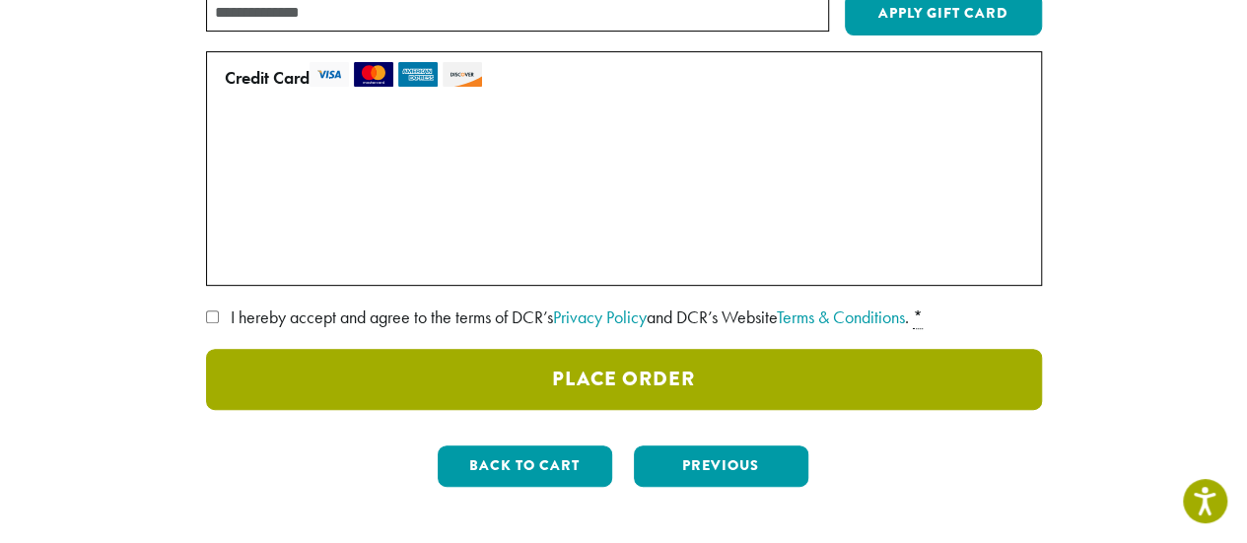
click at [428, 376] on button "Place Order" at bounding box center [624, 379] width 836 height 61
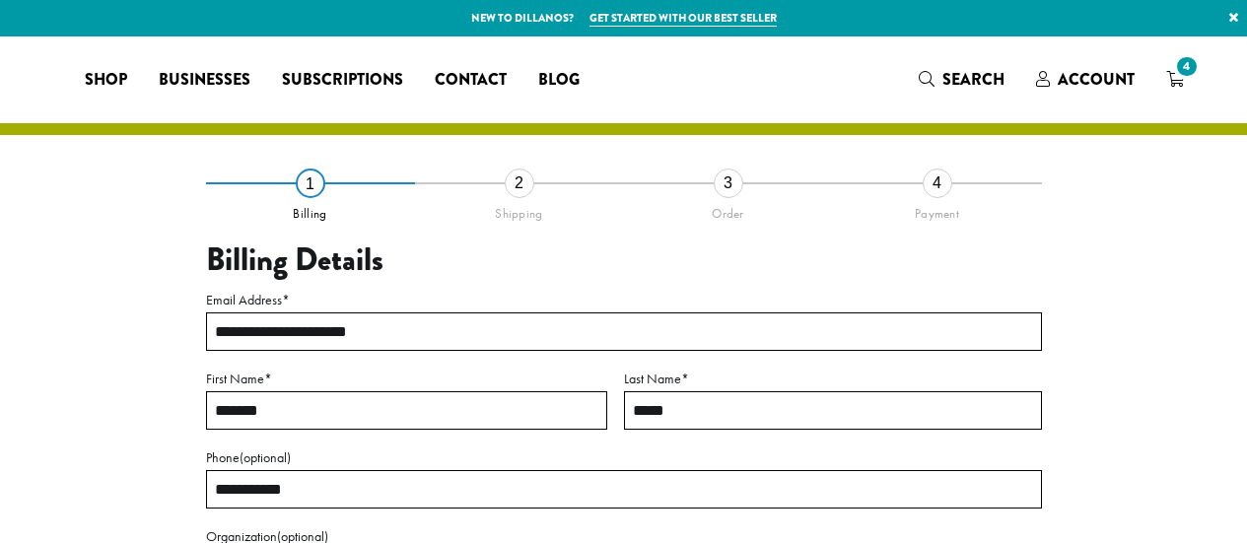
select select "**"
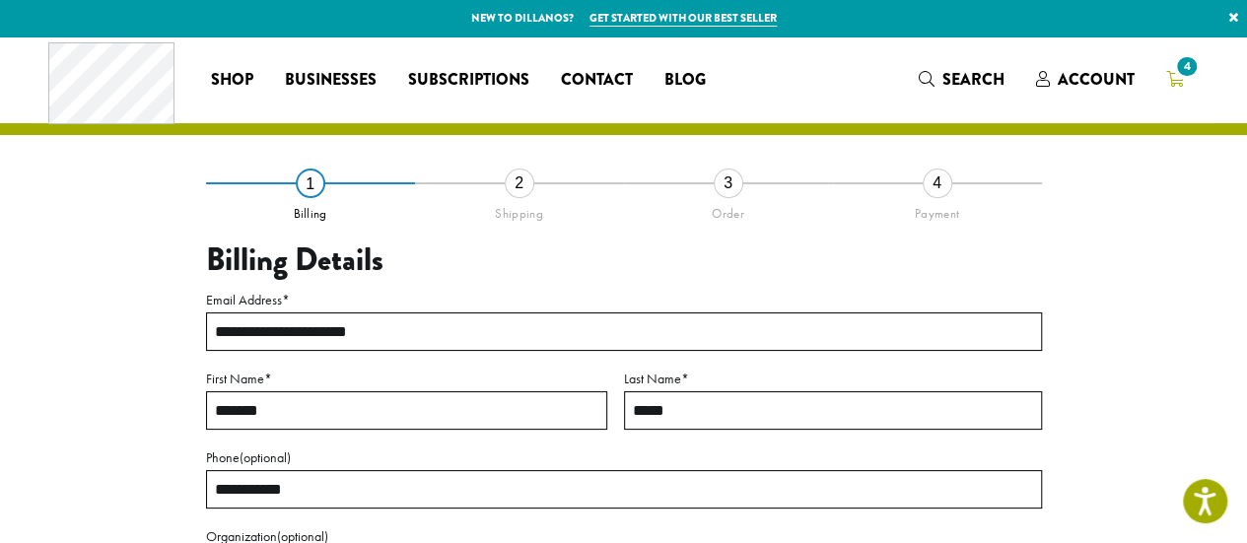
click at [1181, 81] on icon "4" at bounding box center [1175, 79] width 18 height 16
